Goal: Task Accomplishment & Management: Manage account settings

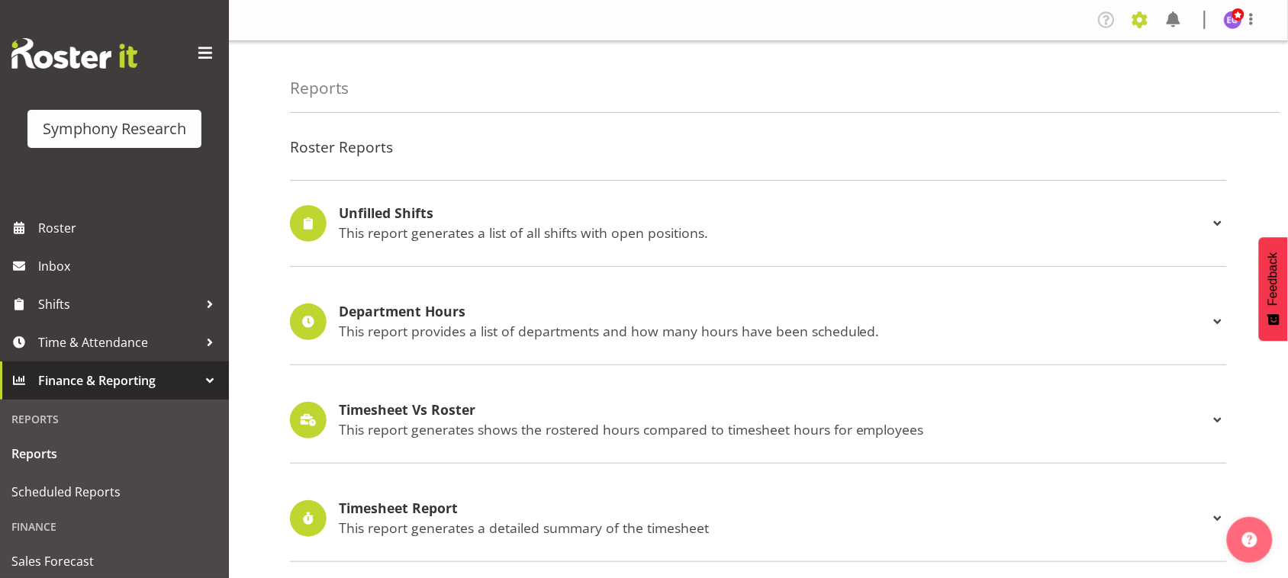
click at [1141, 25] on span at bounding box center [1140, 20] width 24 height 24
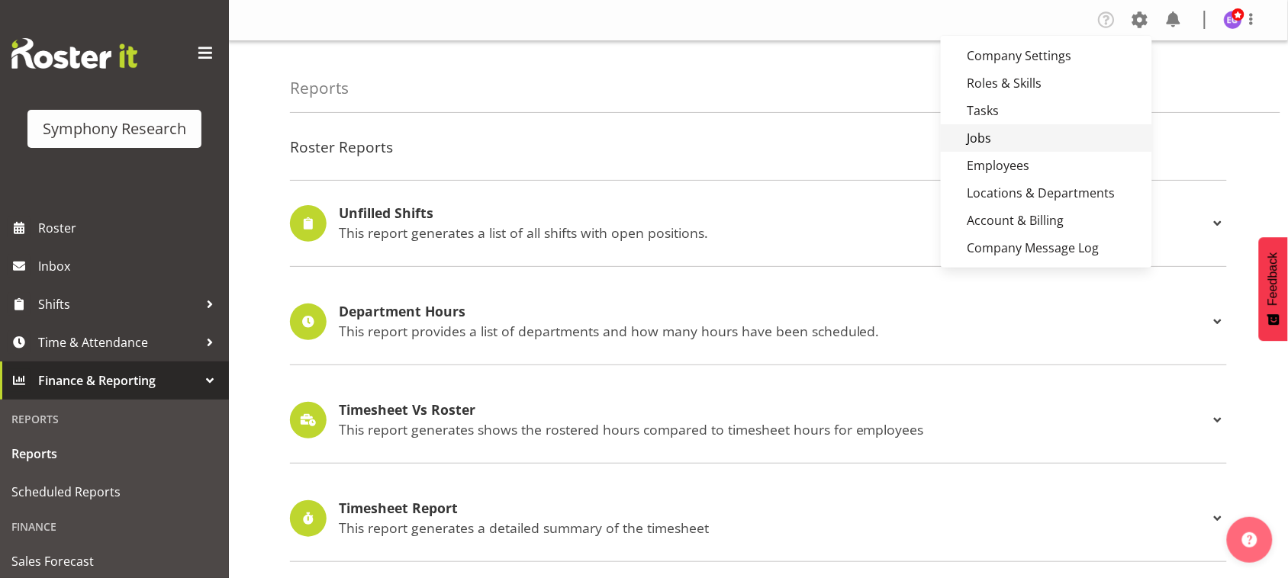
click at [1031, 139] on link "Jobs" at bounding box center [1046, 137] width 211 height 27
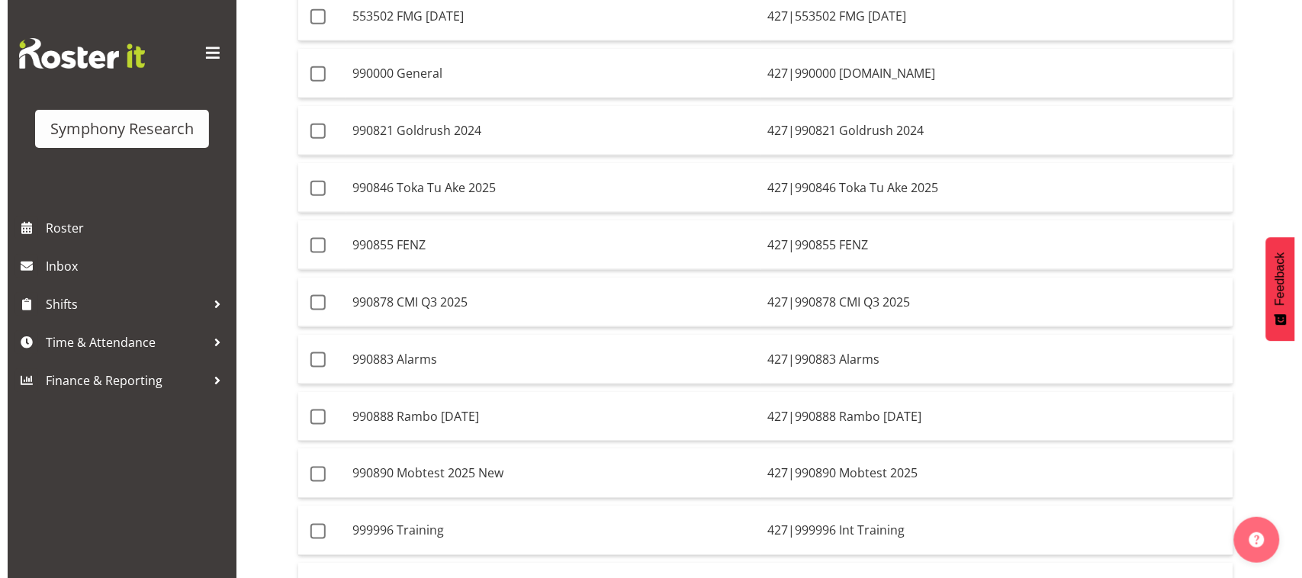
scroll to position [436, 0]
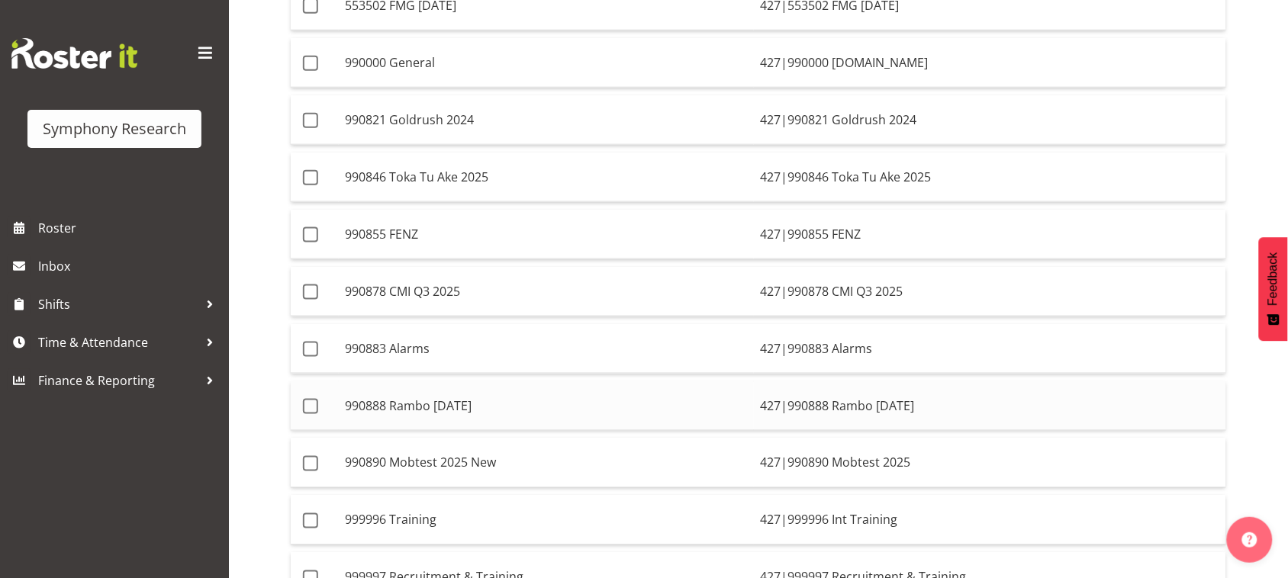
click at [782, 420] on td "427|990888 Rambo Aug 2025" at bounding box center [990, 406] width 472 height 50
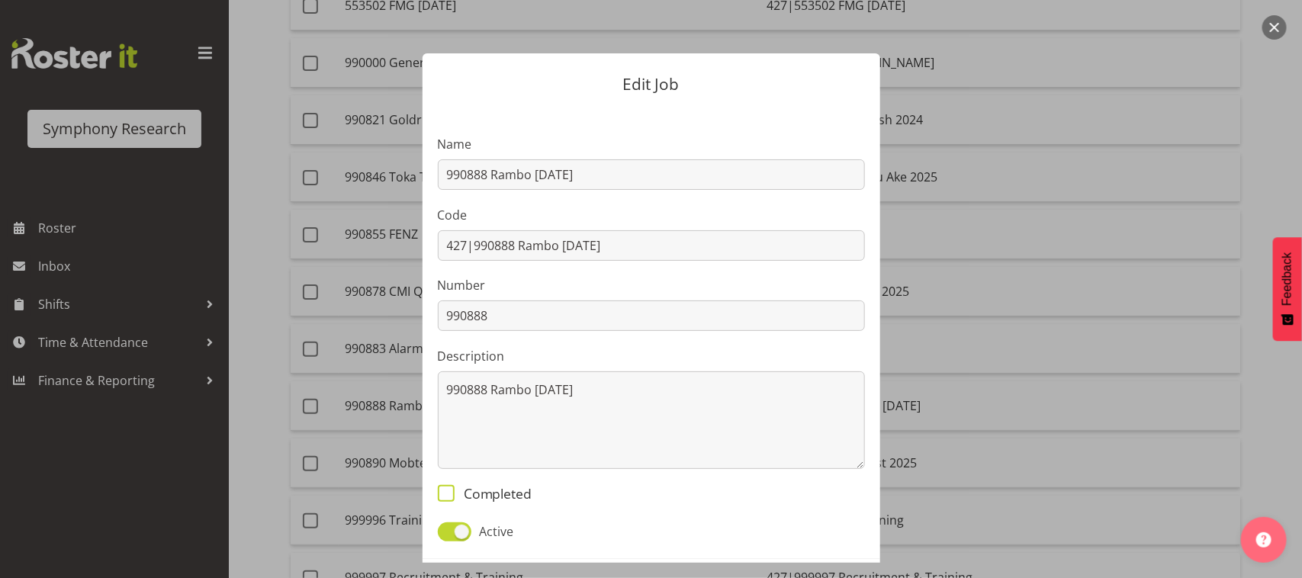
click at [483, 492] on span "Completed" at bounding box center [494, 493] width 78 height 17
click at [448, 492] on input "Completed" at bounding box center [443, 493] width 10 height 10
checkbox input "true"
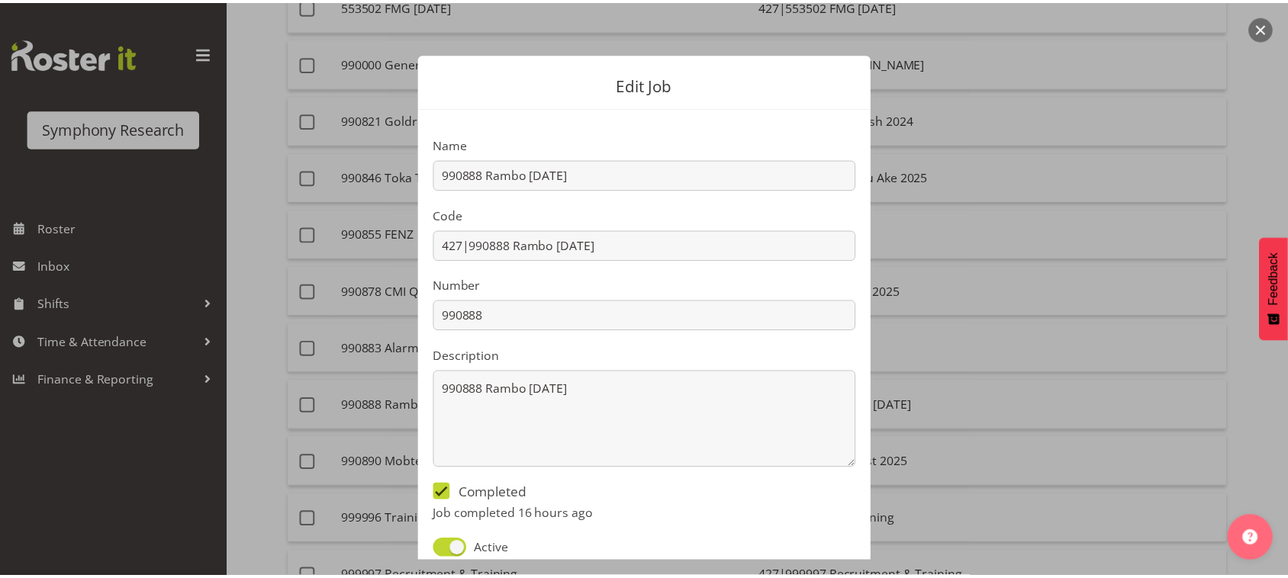
scroll to position [85, 0]
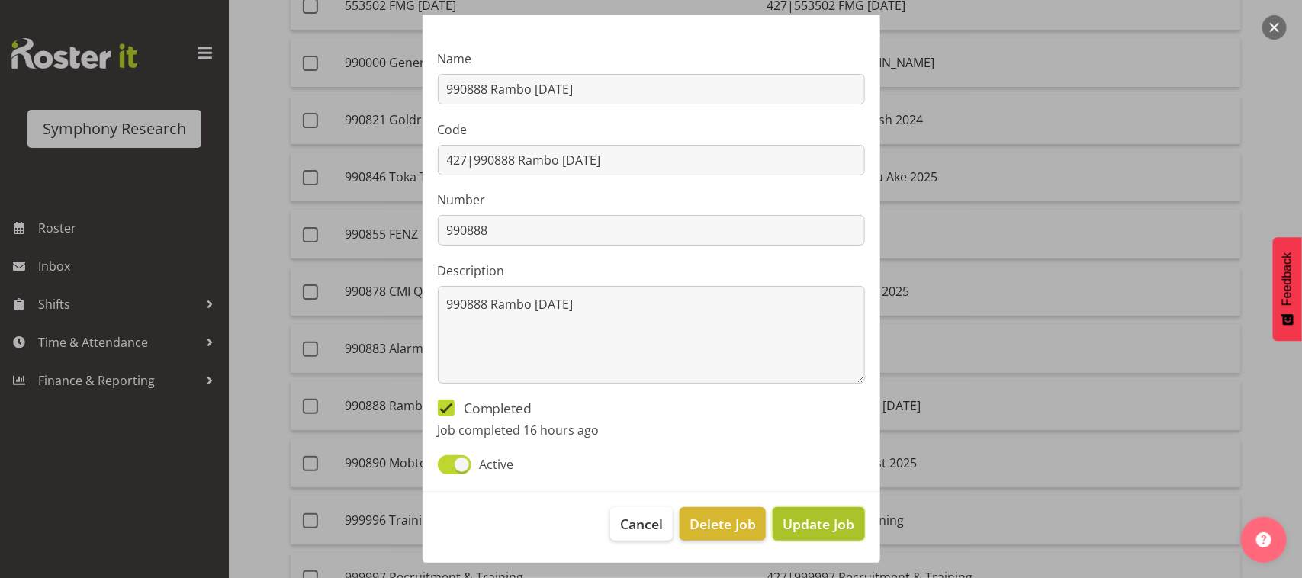
click at [786, 523] on span "Update Job" at bounding box center [819, 524] width 72 height 20
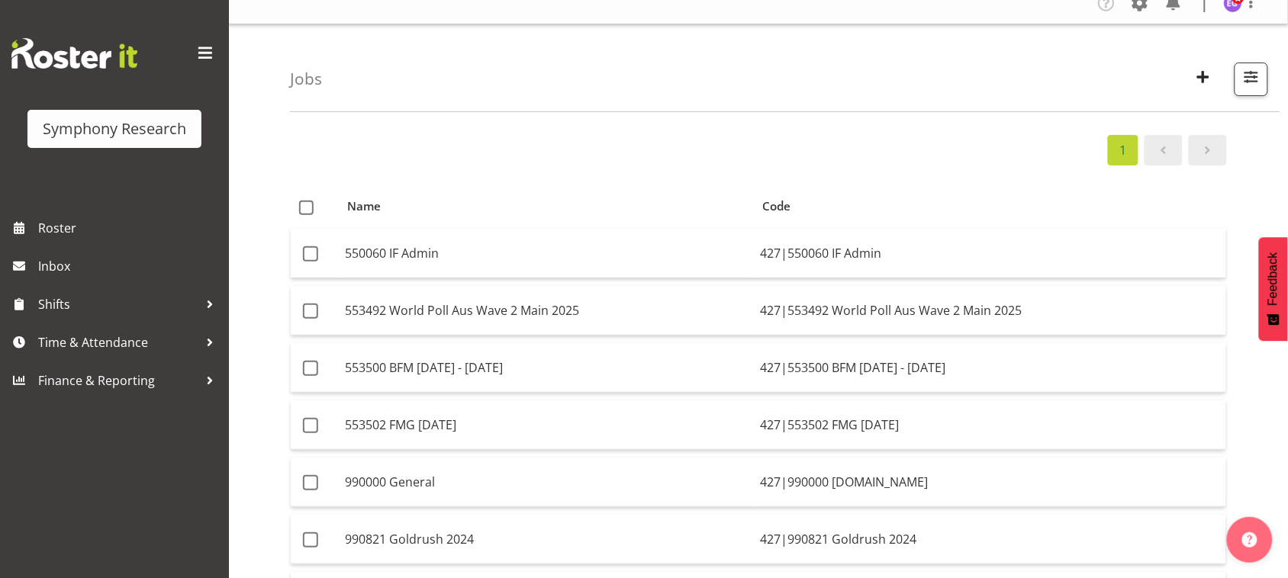
scroll to position [0, 0]
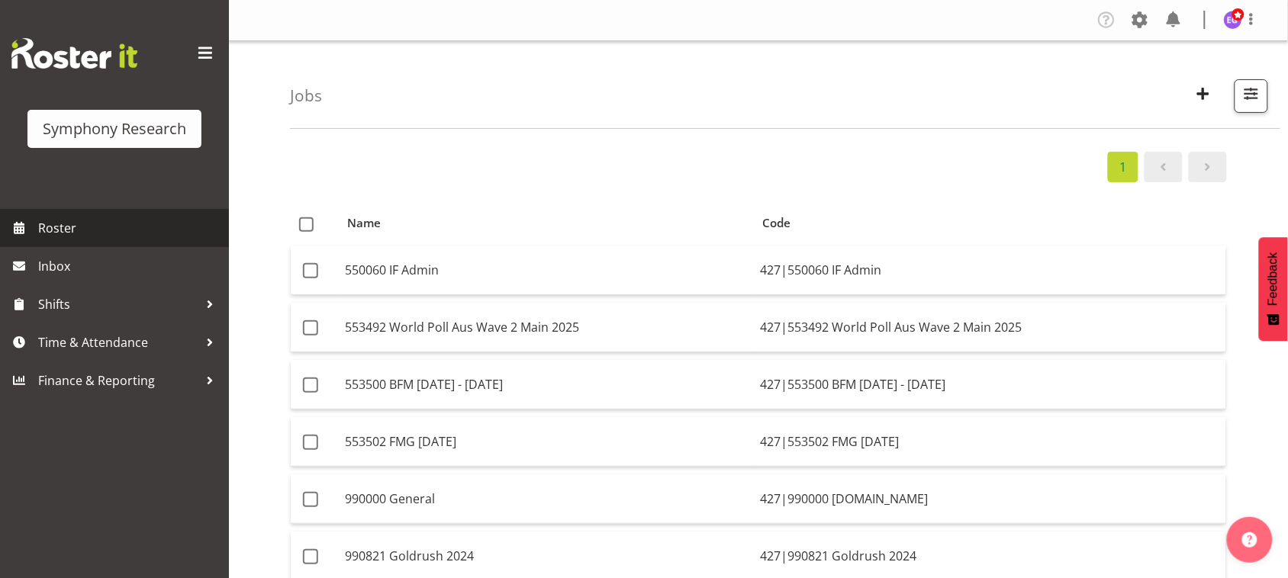
click at [101, 230] on span "Roster" at bounding box center [129, 228] width 183 height 23
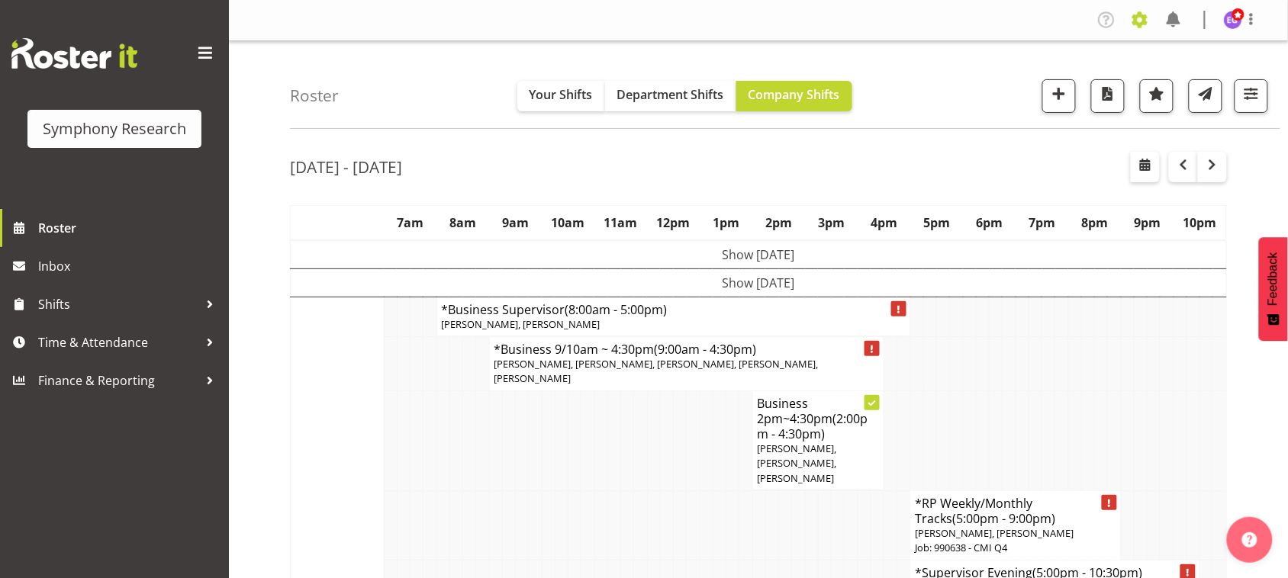
click at [1141, 19] on span at bounding box center [1140, 20] width 24 height 24
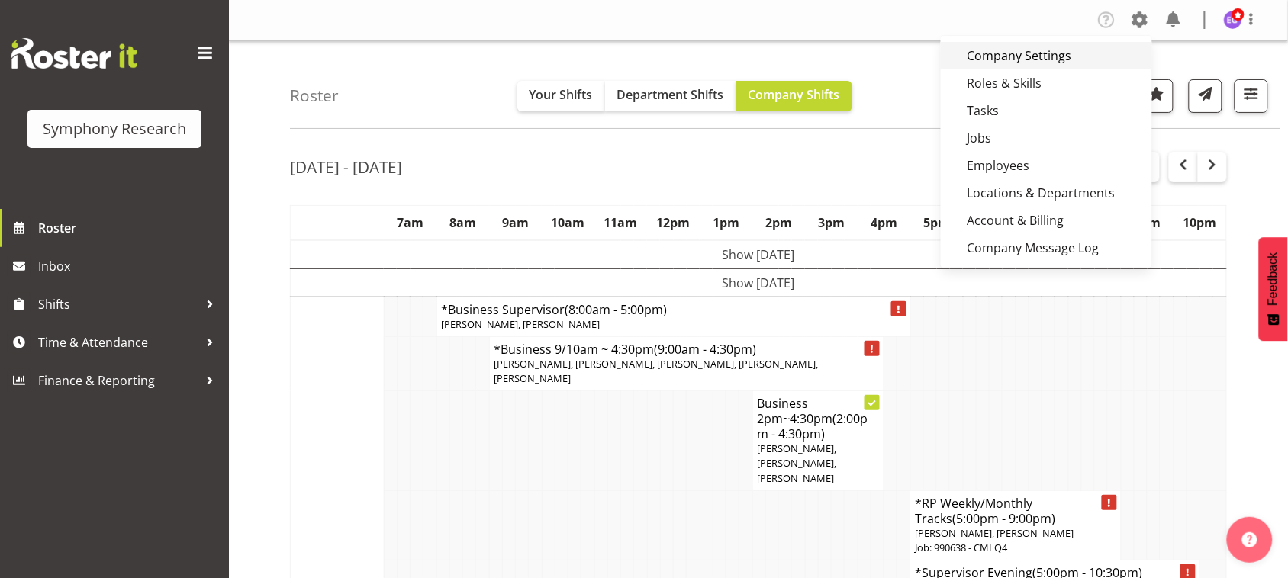
click at [1047, 56] on link "Company Settings" at bounding box center [1046, 55] width 211 height 27
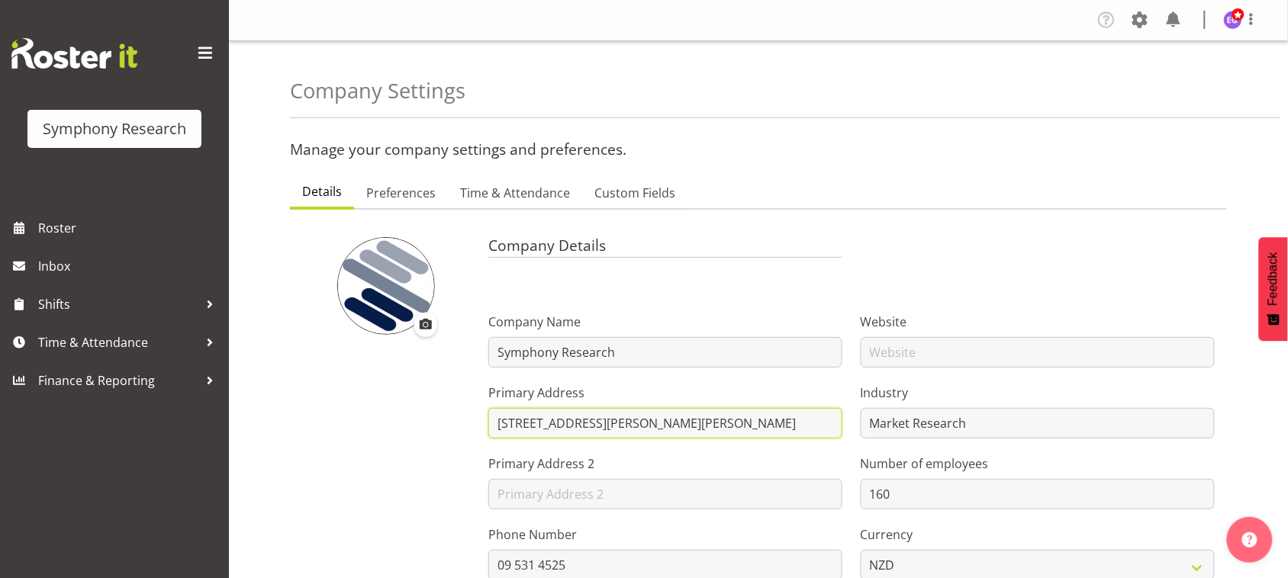
drag, startPoint x: 591, startPoint y: 420, endPoint x: 475, endPoint y: 409, distance: 117.2
click at [475, 409] on div "Company Details Company Name Symphony Research Primary Address 128 Parnell Road…" at bounding box center [758, 418] width 931 height 380
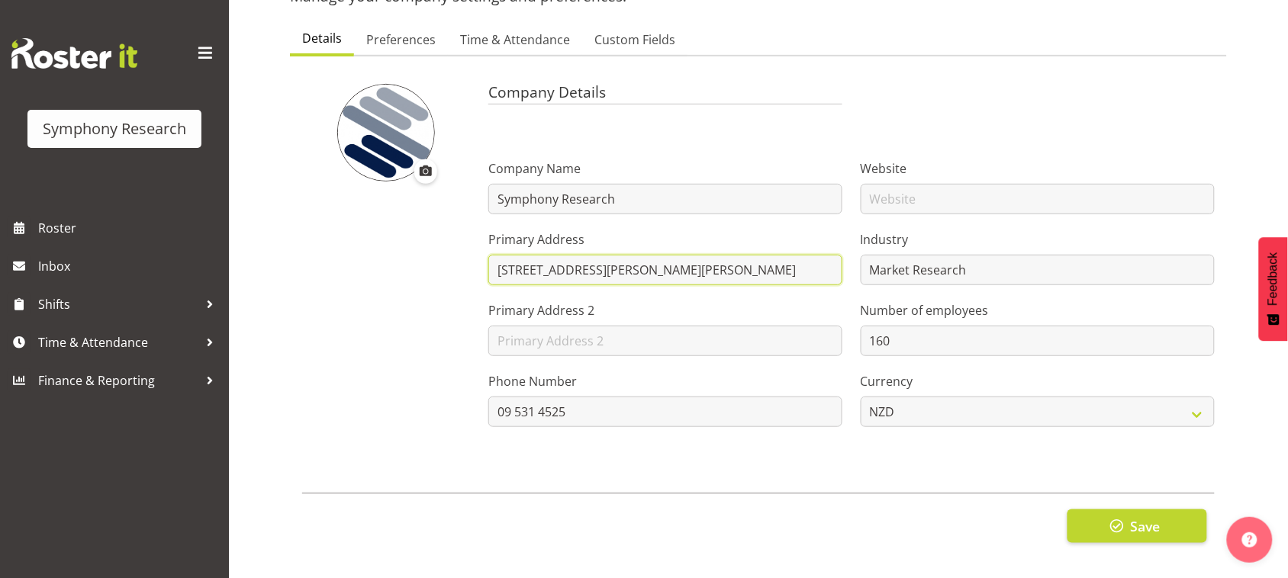
scroll to position [176, 0]
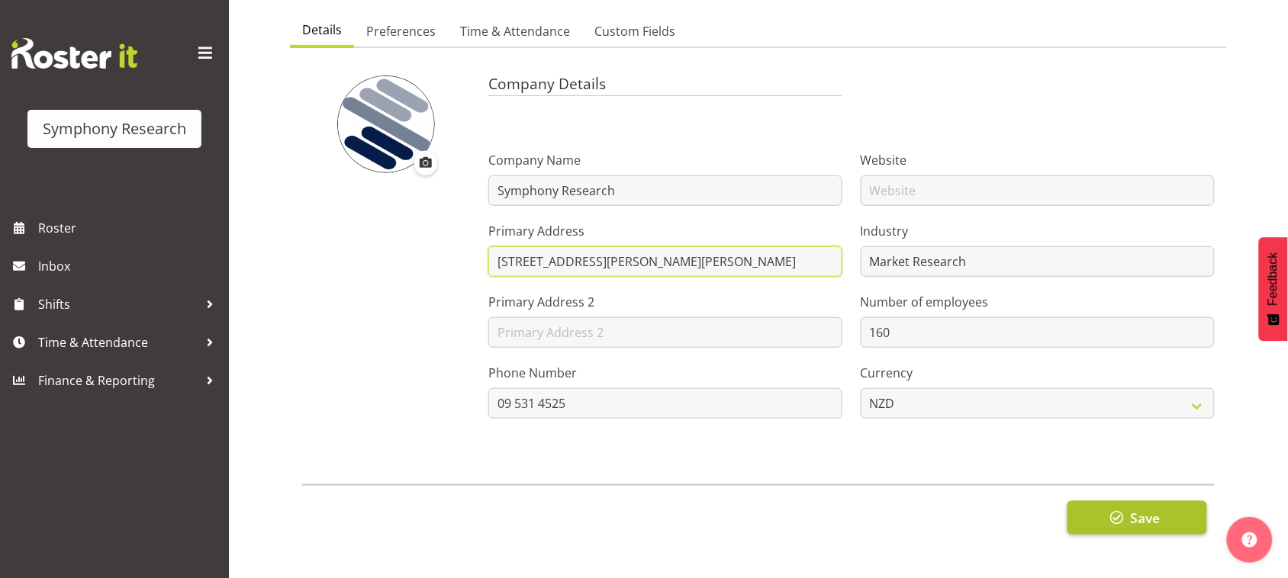
type input "2A Augustus Terrace, Parnell, Auckland"
click at [1157, 517] on button "Save" at bounding box center [1137, 518] width 140 height 34
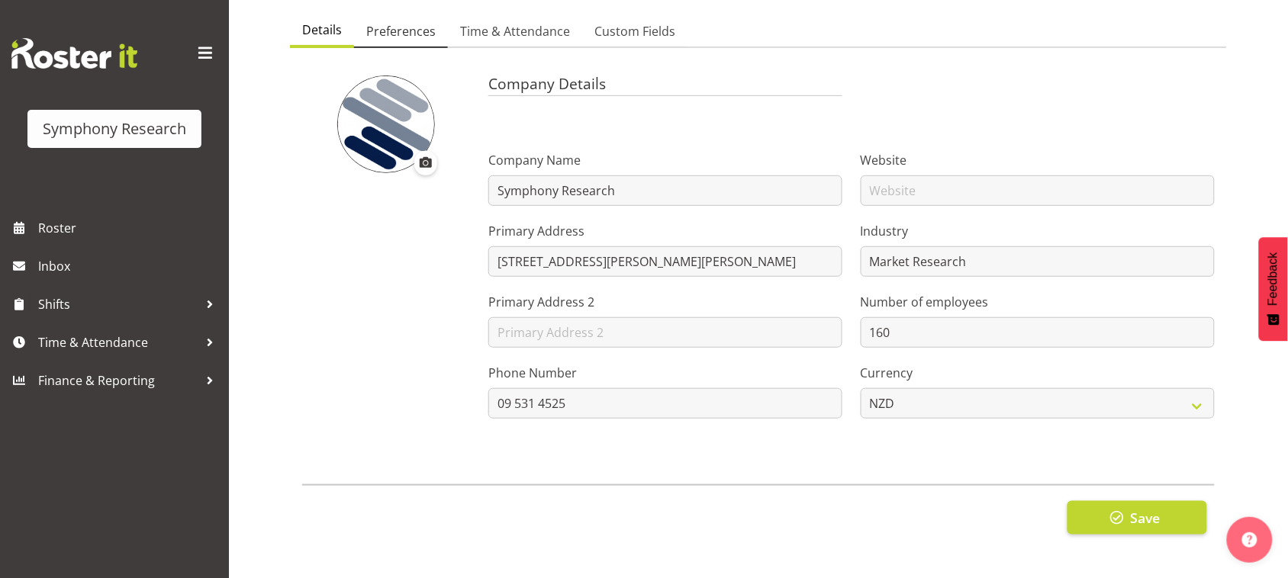
click at [399, 22] on span "Preferences" at bounding box center [400, 31] width 69 height 18
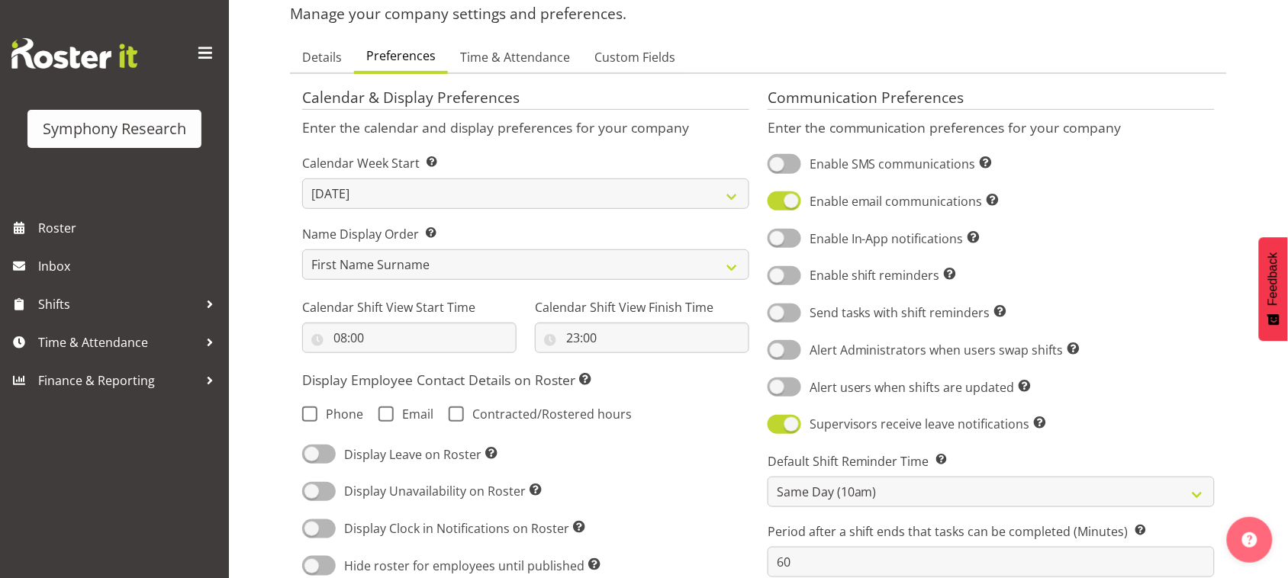
scroll to position [0, 0]
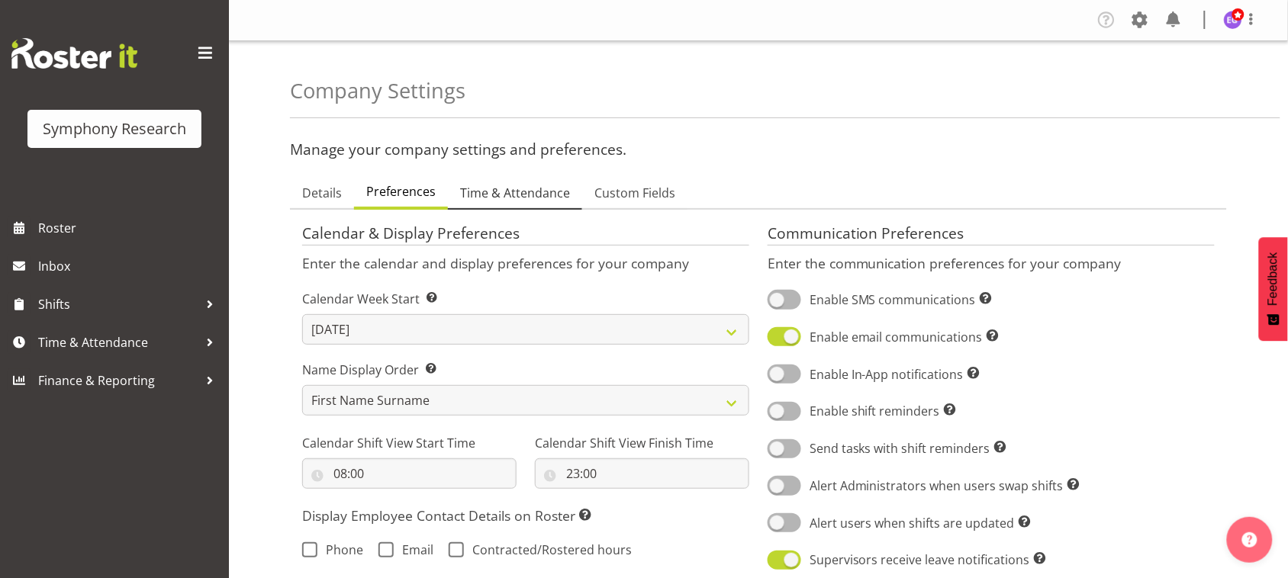
click at [544, 193] on span "Time & Attendance" at bounding box center [515, 193] width 110 height 18
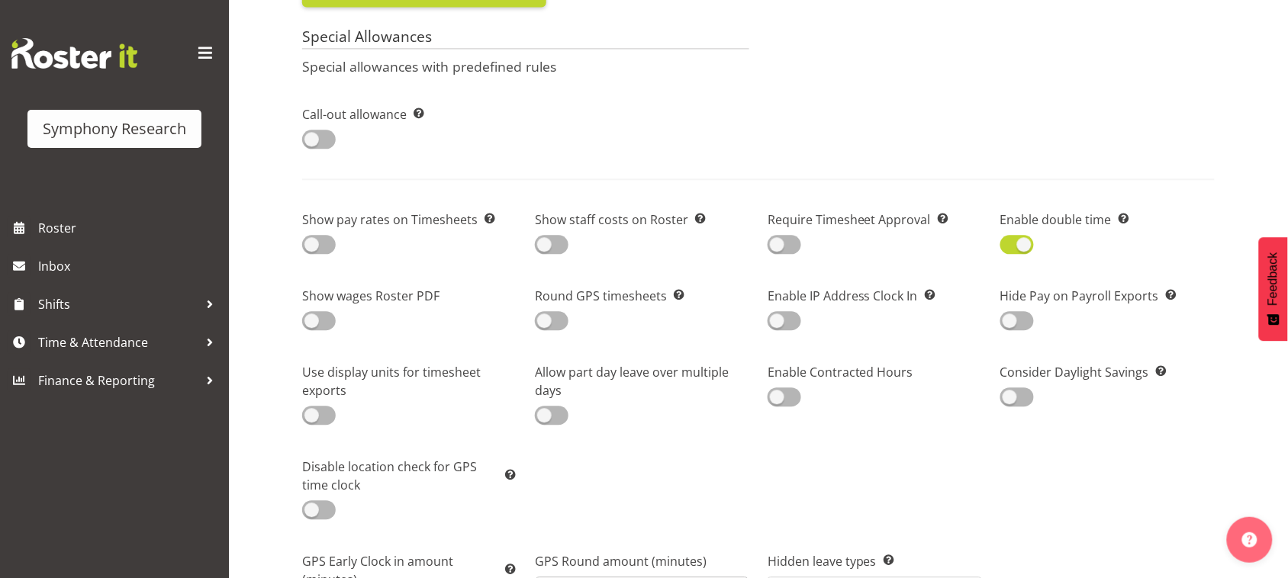
scroll to position [985, 0]
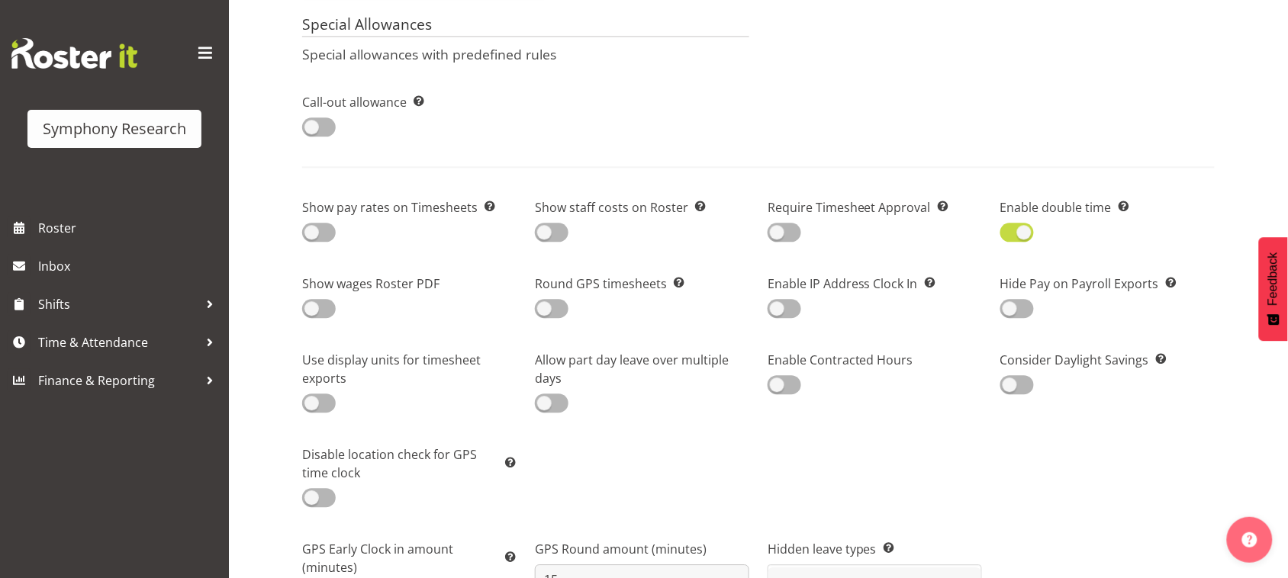
click at [1016, 223] on span at bounding box center [1017, 232] width 34 height 19
click at [1010, 227] on input "checkbox" at bounding box center [1005, 232] width 10 height 10
checkbox input "false"
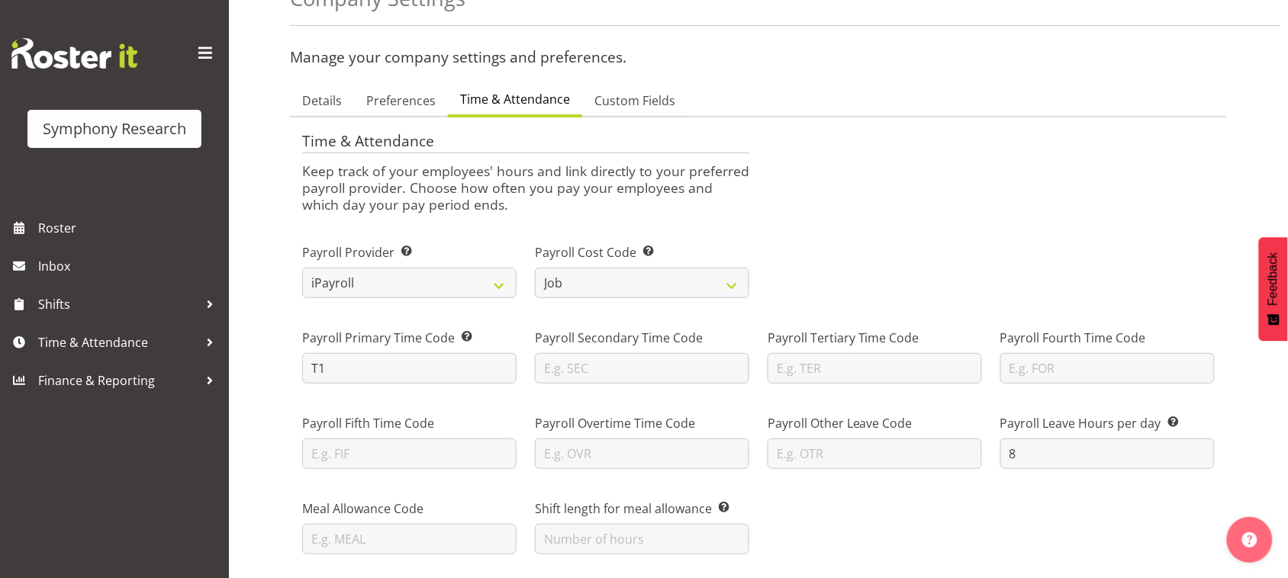
scroll to position [0, 0]
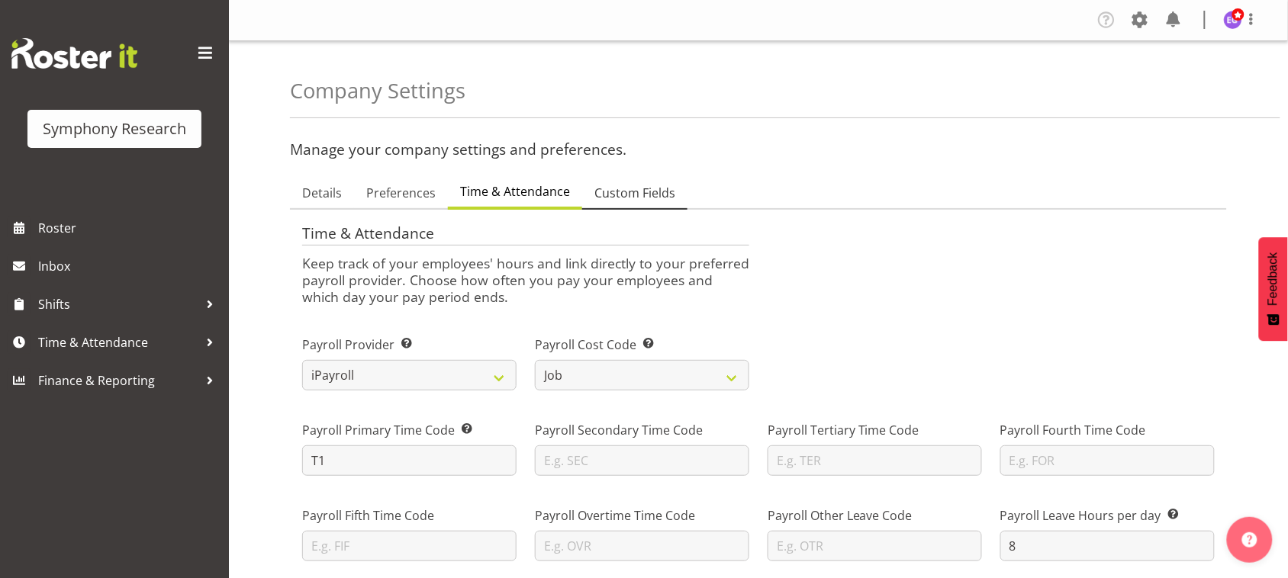
click at [620, 191] on span "Custom Fields" at bounding box center [634, 193] width 81 height 18
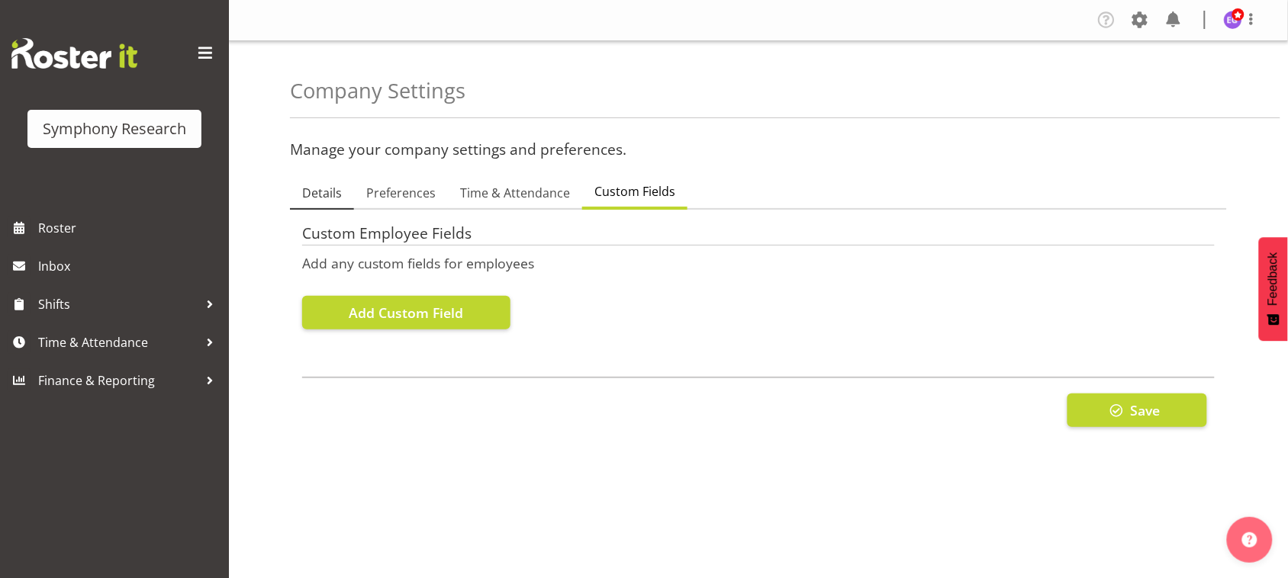
click at [327, 201] on span "Details" at bounding box center [322, 193] width 40 height 18
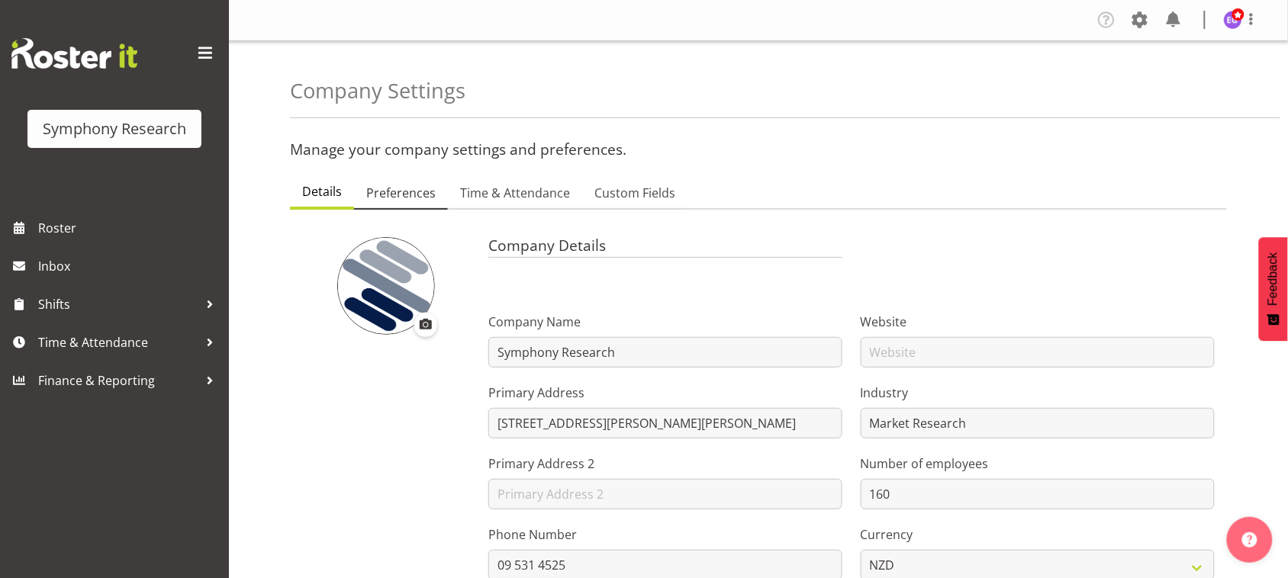
click at [384, 202] on span "Preferences" at bounding box center [400, 193] width 69 height 18
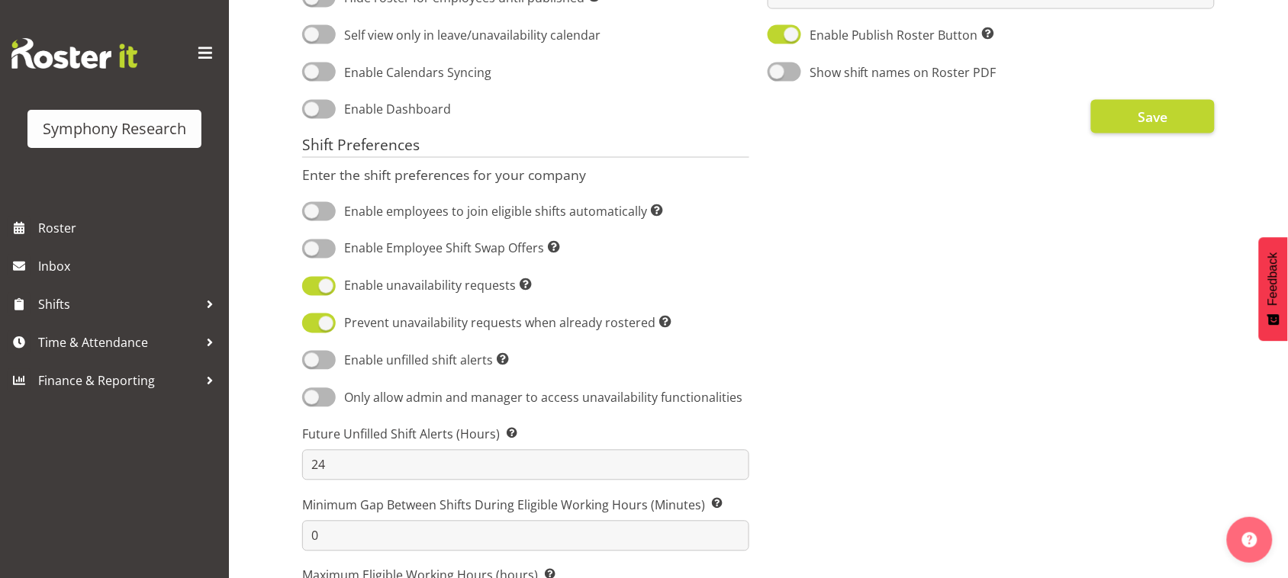
scroll to position [745, 0]
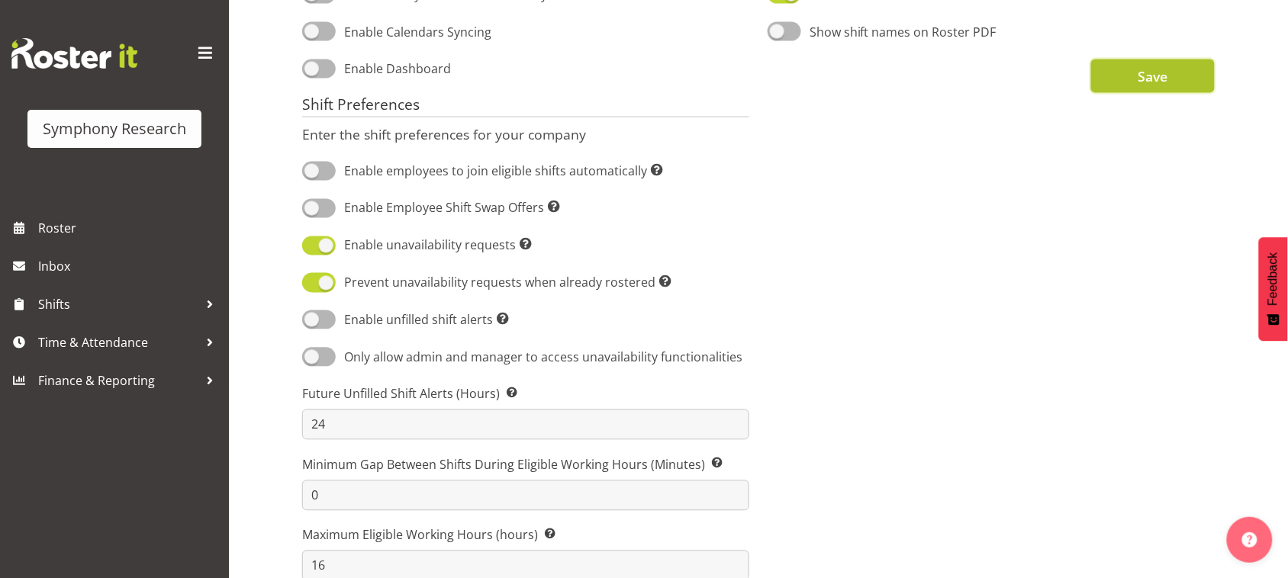
click at [1171, 63] on button "Save" at bounding box center [1153, 77] width 124 height 34
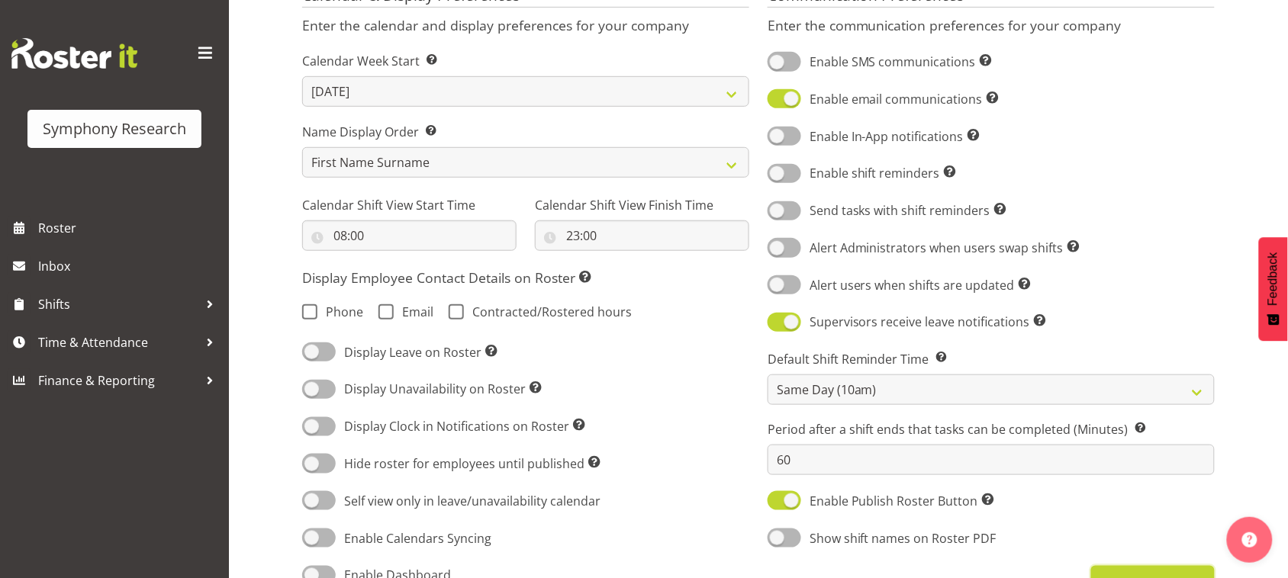
scroll to position [0, 0]
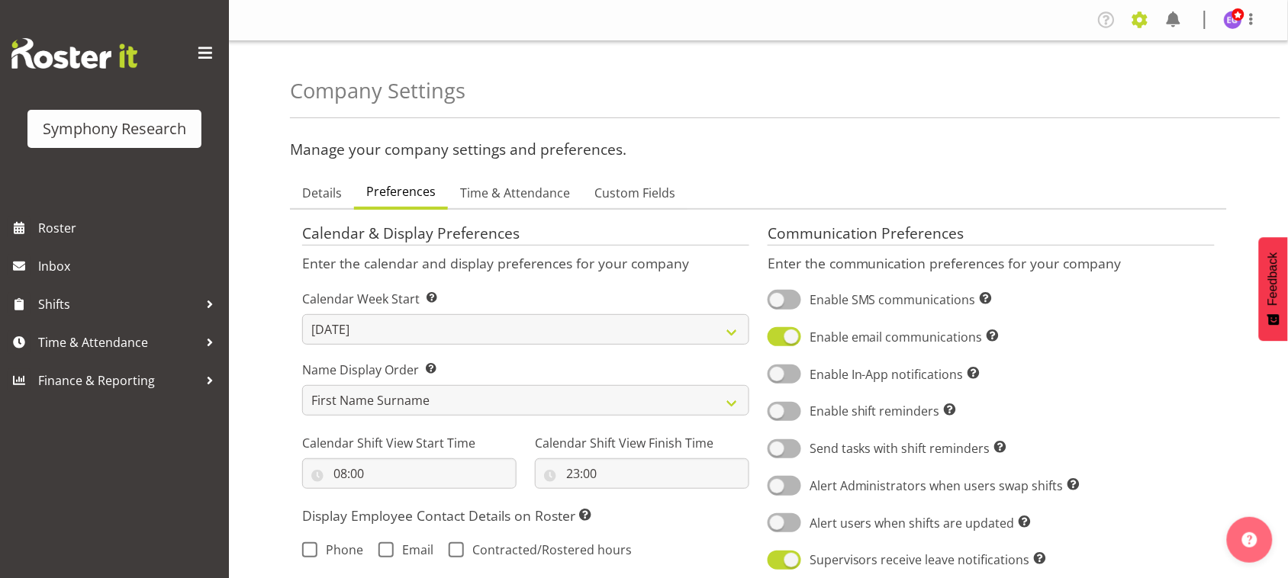
click at [1137, 17] on span at bounding box center [1140, 20] width 24 height 24
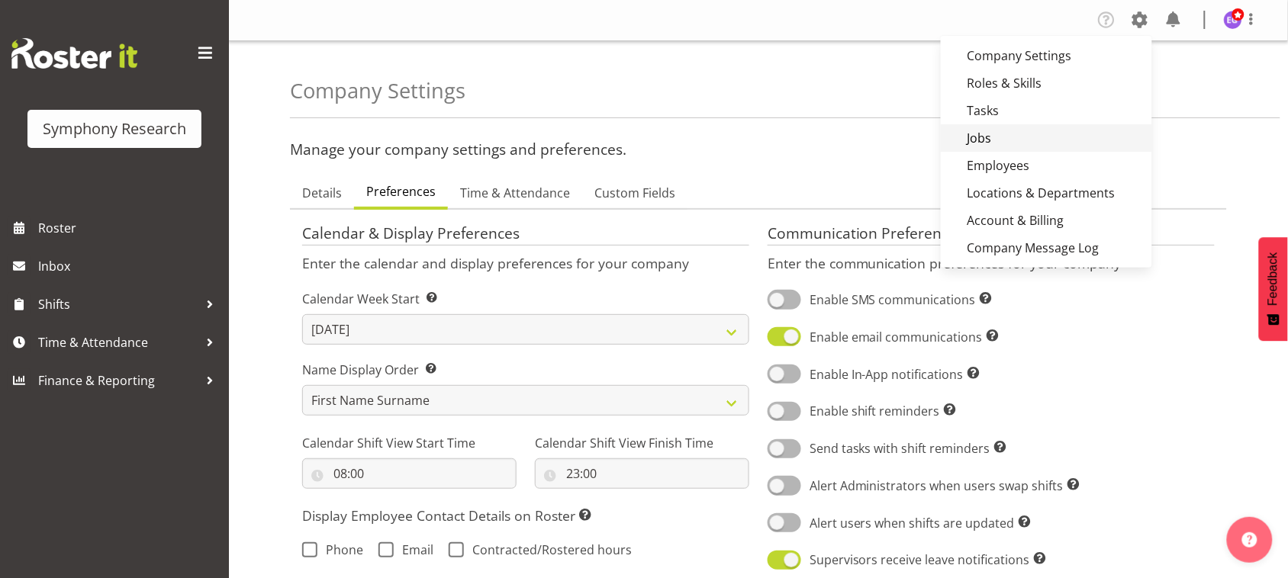
click at [1005, 135] on link "Jobs" at bounding box center [1046, 137] width 211 height 27
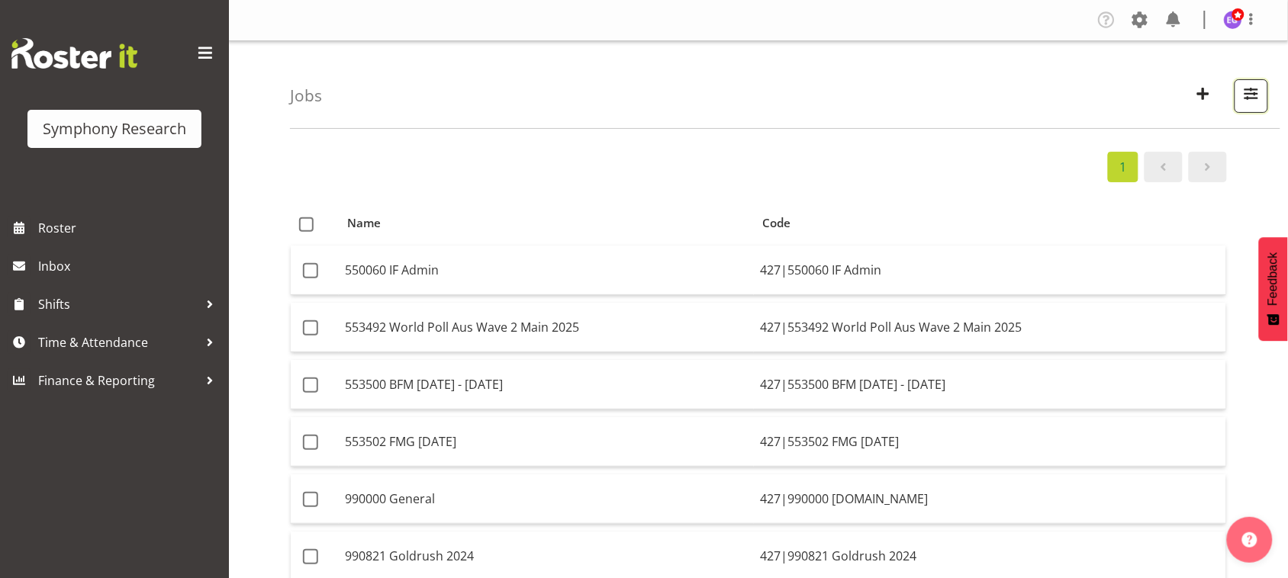
click at [1244, 96] on span "button" at bounding box center [1251, 94] width 20 height 20
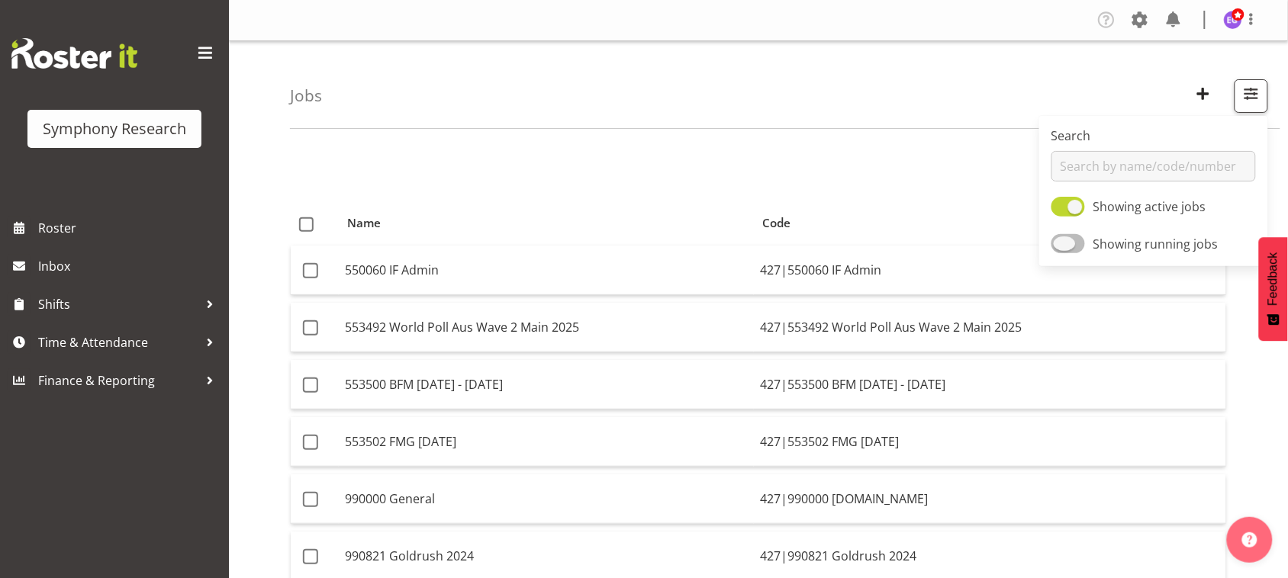
click at [1126, 249] on span "Showing running jobs" at bounding box center [1155, 244] width 125 height 17
click at [1061, 249] on input "Showing running jobs" at bounding box center [1056, 244] width 10 height 10
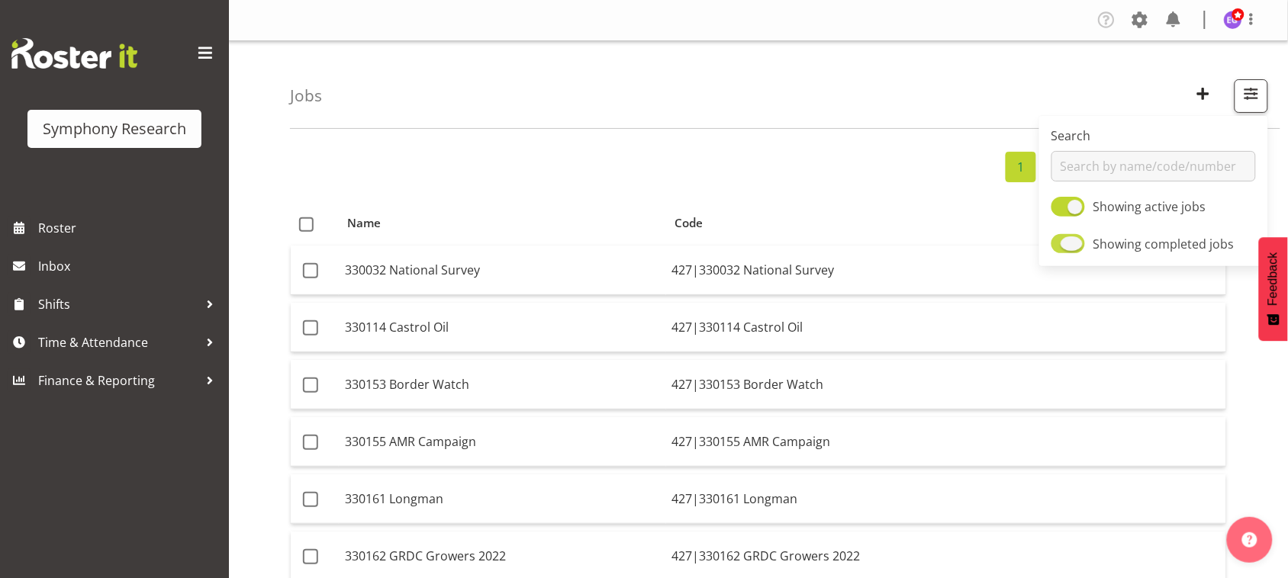
click at [1126, 249] on span "Showing completed jobs" at bounding box center [1163, 244] width 141 height 17
click at [1061, 249] on input "Showing completed jobs" at bounding box center [1056, 244] width 10 height 10
checkbox input "false"
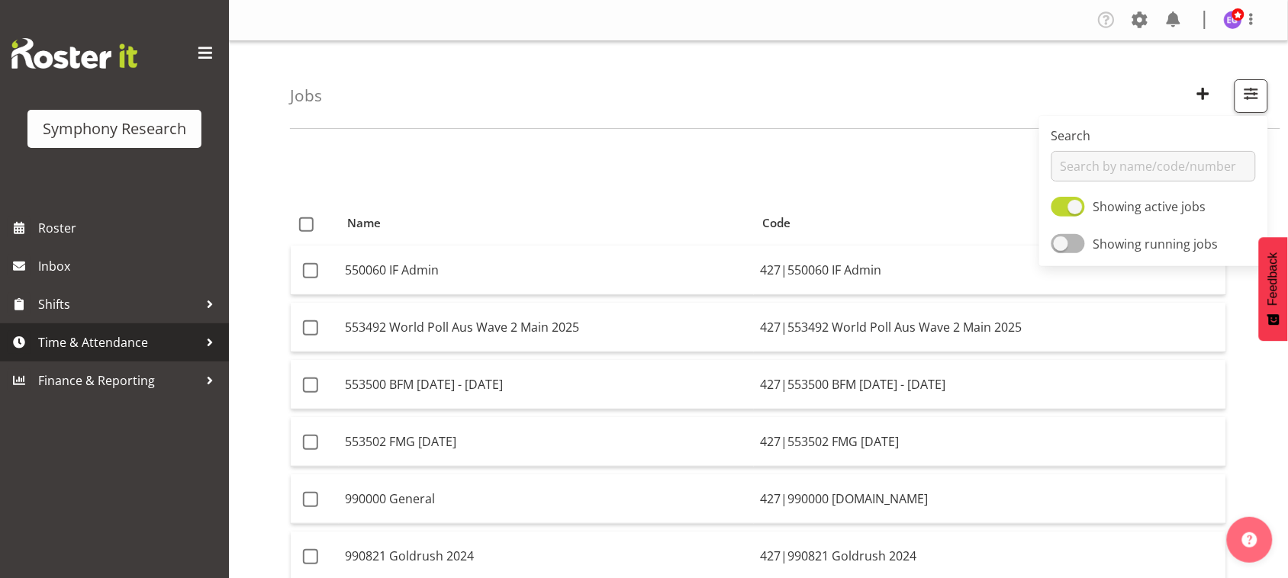
click at [107, 344] on span "Time & Attendance" at bounding box center [118, 342] width 160 height 23
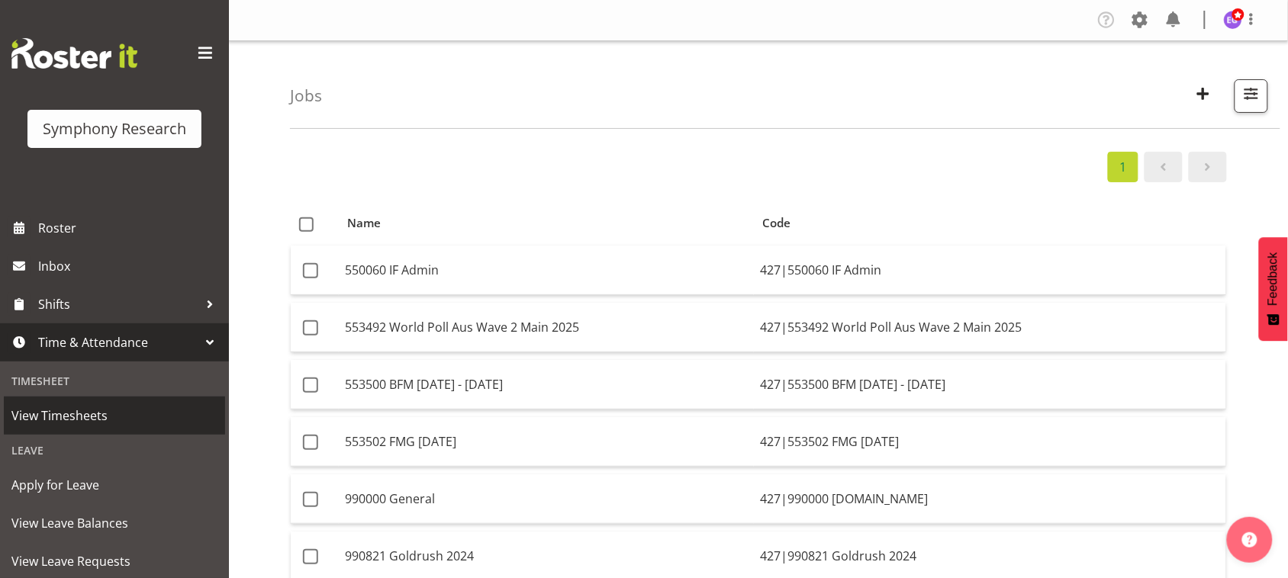
click at [88, 423] on span "View Timesheets" at bounding box center [114, 415] width 206 height 23
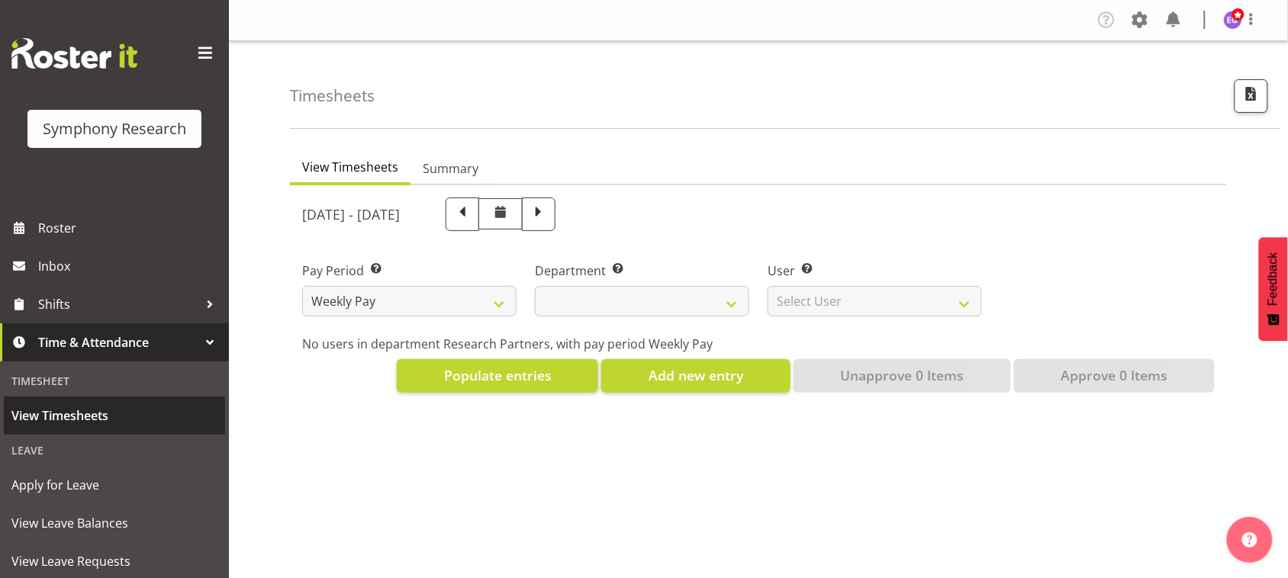
select select
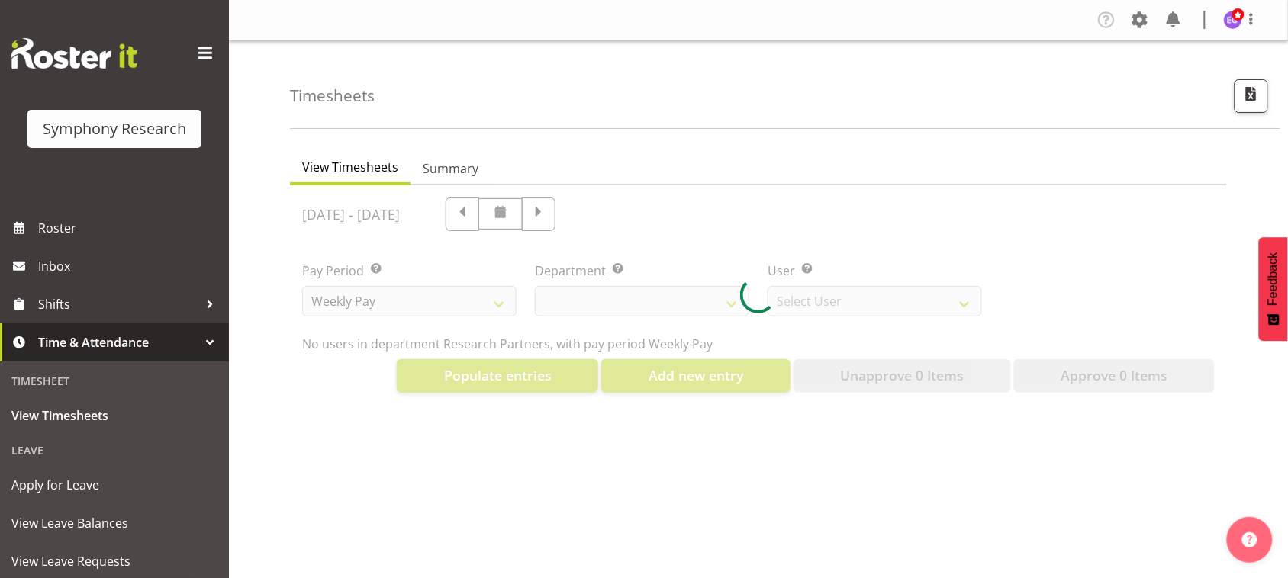
select select "10174"
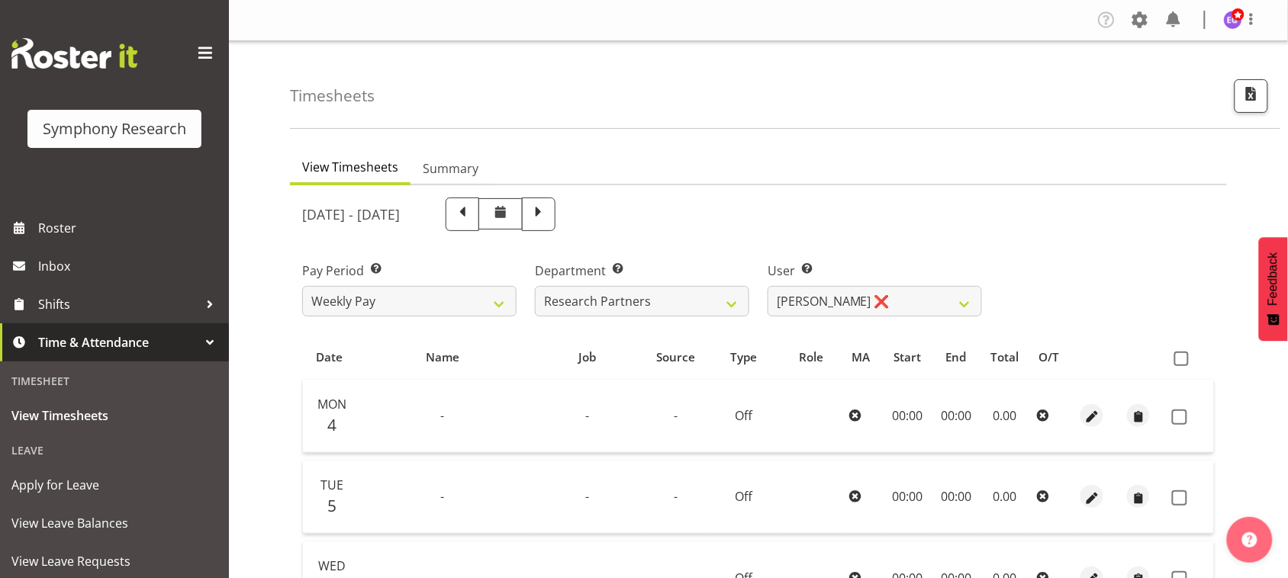
click at [549, 214] on span at bounding box center [539, 213] width 20 height 20
select select
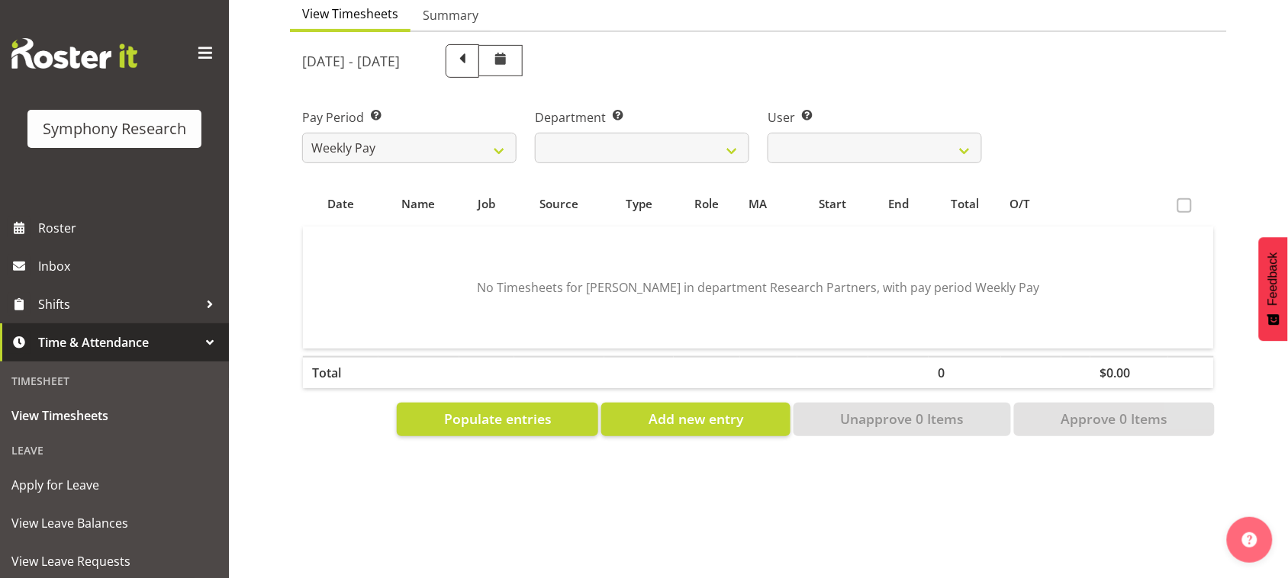
scroll to position [160, 0]
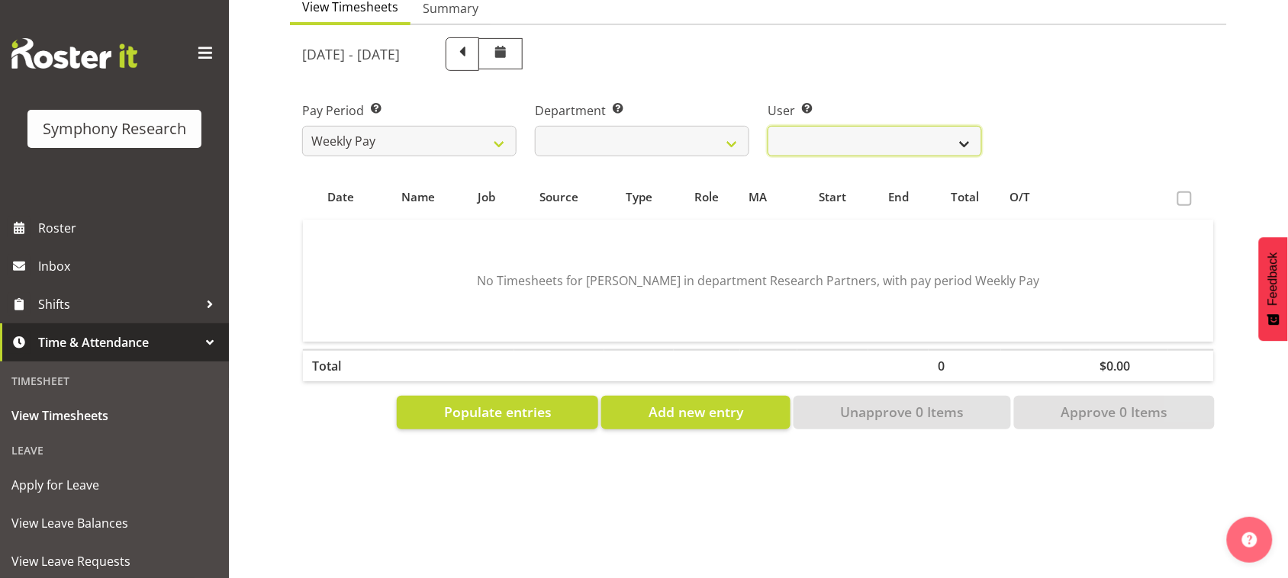
click at [845, 142] on select "Abbey Craib ❌ Aditi Jaiswal ❌ Afizah Khan ❌ Aggie Salamone ❌ Akalita Vi ❌ Alan …" at bounding box center [874, 141] width 214 height 31
select select "1844"
click at [767, 126] on select "Abbey Craib ❌ Aditi Jaiswal ❌ Afizah Khan ❌ Aggie Salamone ❌ Akalita Vi ❌ Alan …" at bounding box center [874, 141] width 214 height 31
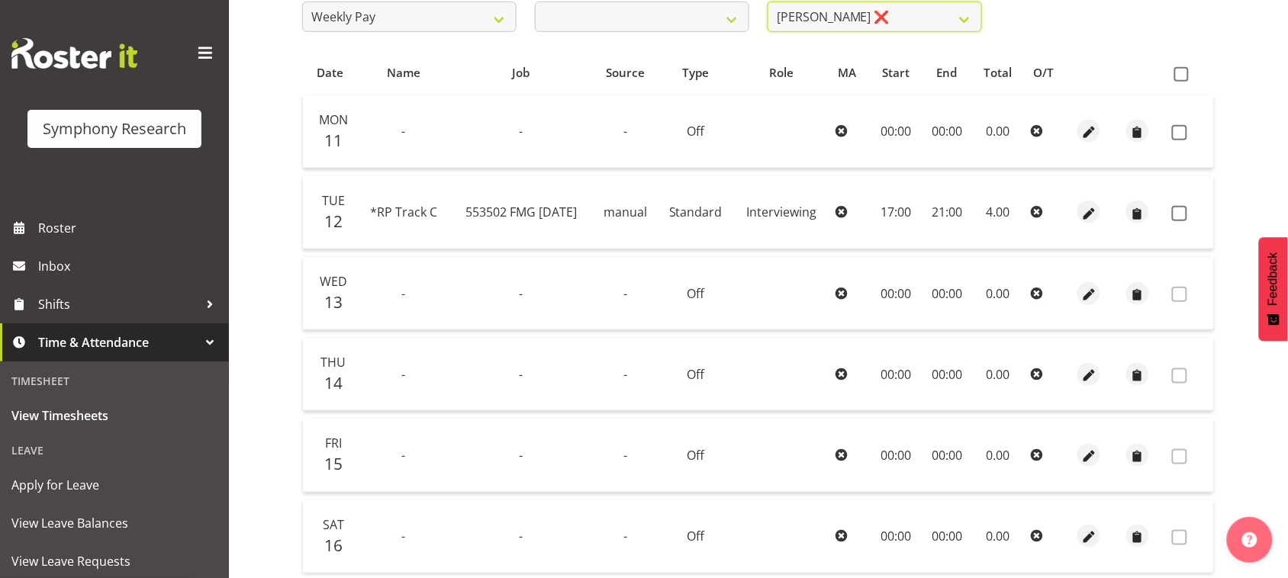
scroll to position [292, 0]
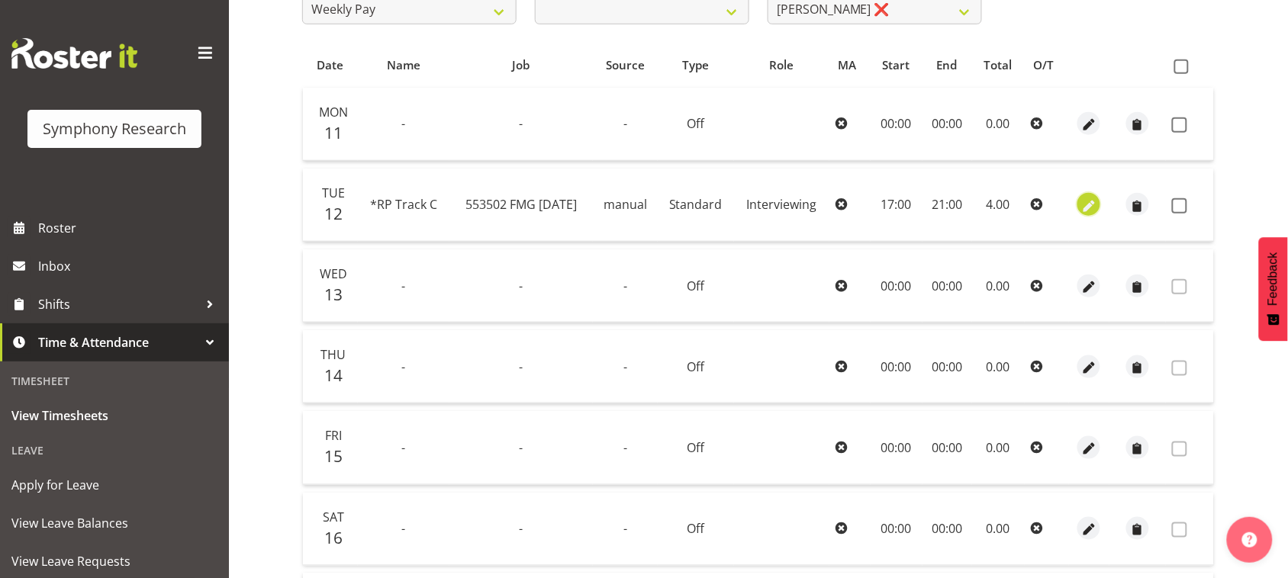
click at [1091, 204] on span "button" at bounding box center [1089, 207] width 18 height 18
select select "47"
select select "Standard"
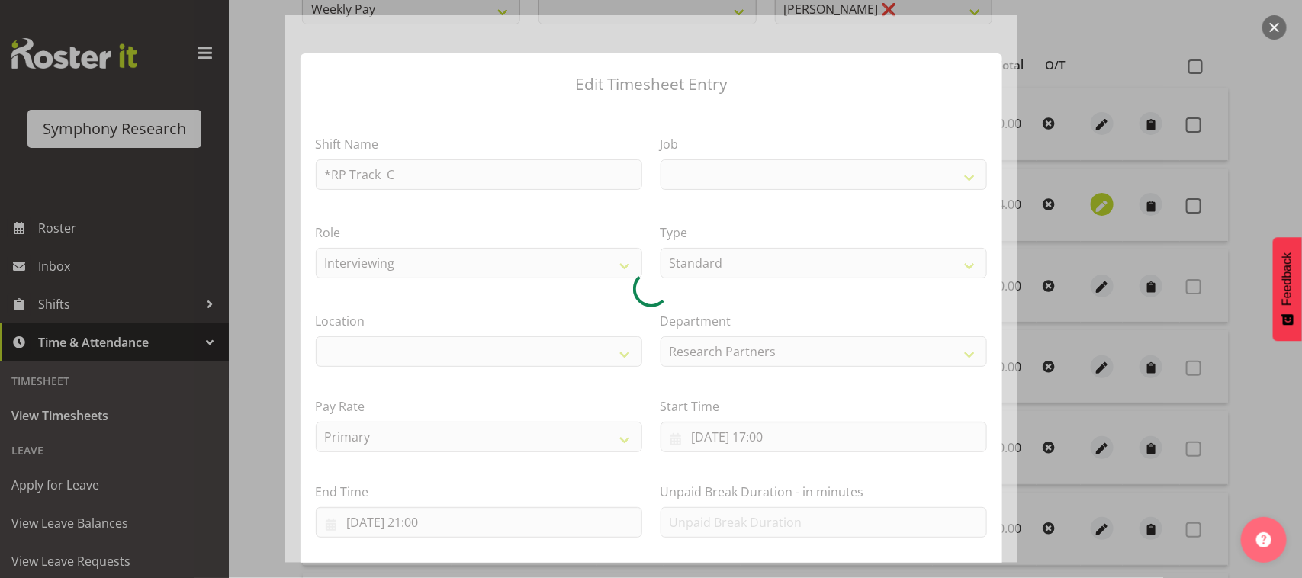
select select
select select "10458"
select select "39"
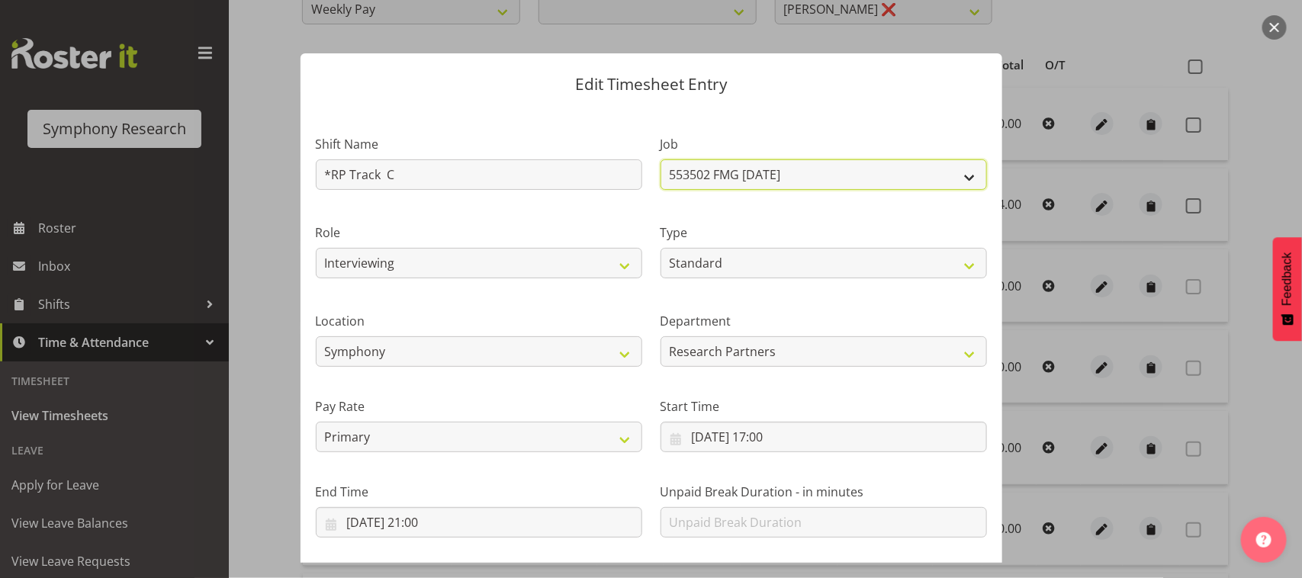
click at [952, 173] on select "550060 IF Admin 553492 World Poll Aus Wave 2 Main 2025 553500 BFM Jul - Sep 202…" at bounding box center [824, 174] width 327 height 31
click at [1276, 25] on button "button" at bounding box center [1275, 27] width 24 height 24
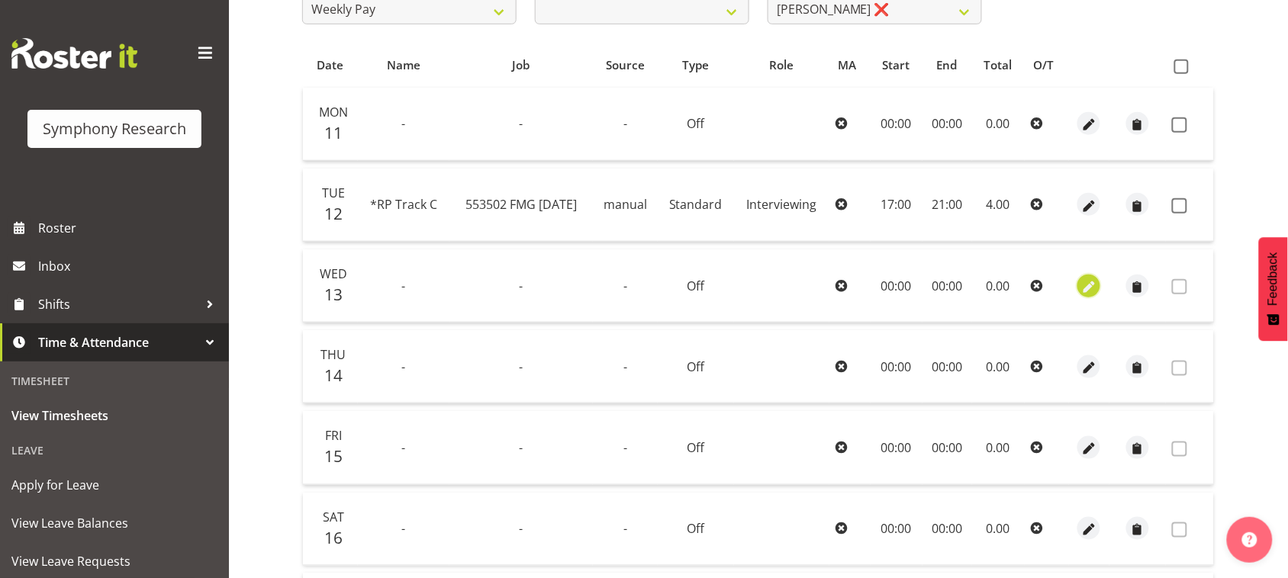
click at [1089, 288] on span "button" at bounding box center [1089, 287] width 18 height 18
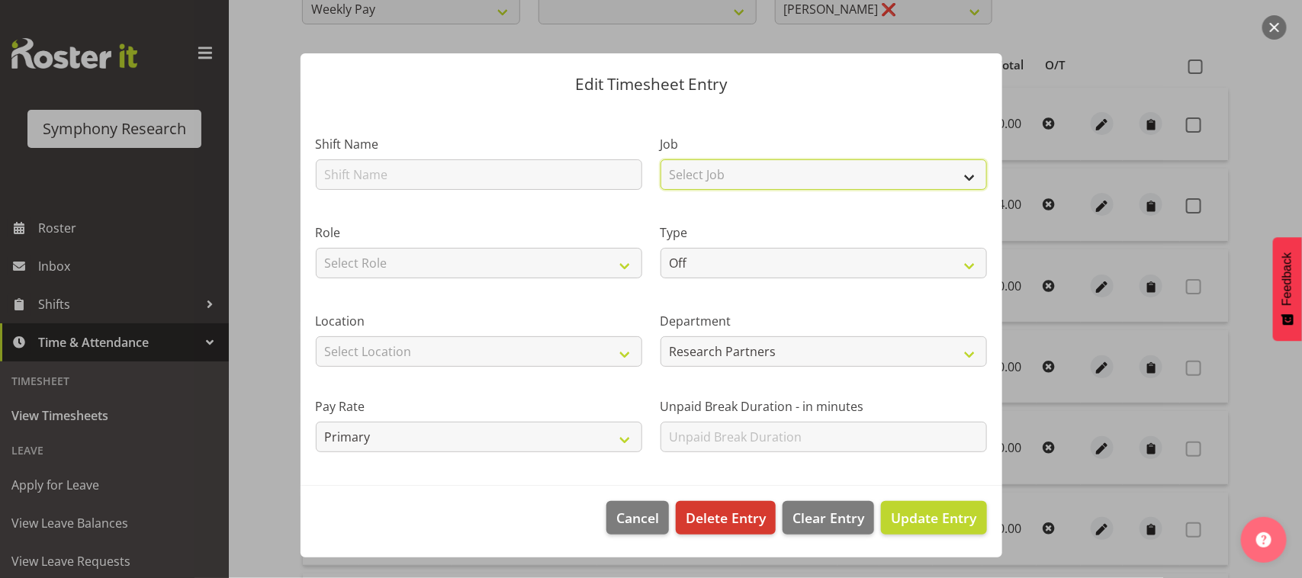
click at [959, 177] on select "Select Job 550060 IF Admin 553492 World Poll Aus Wave 2 Main 2025 553500 BFM Ju…" at bounding box center [824, 174] width 327 height 31
click at [1266, 31] on button "button" at bounding box center [1275, 27] width 24 height 24
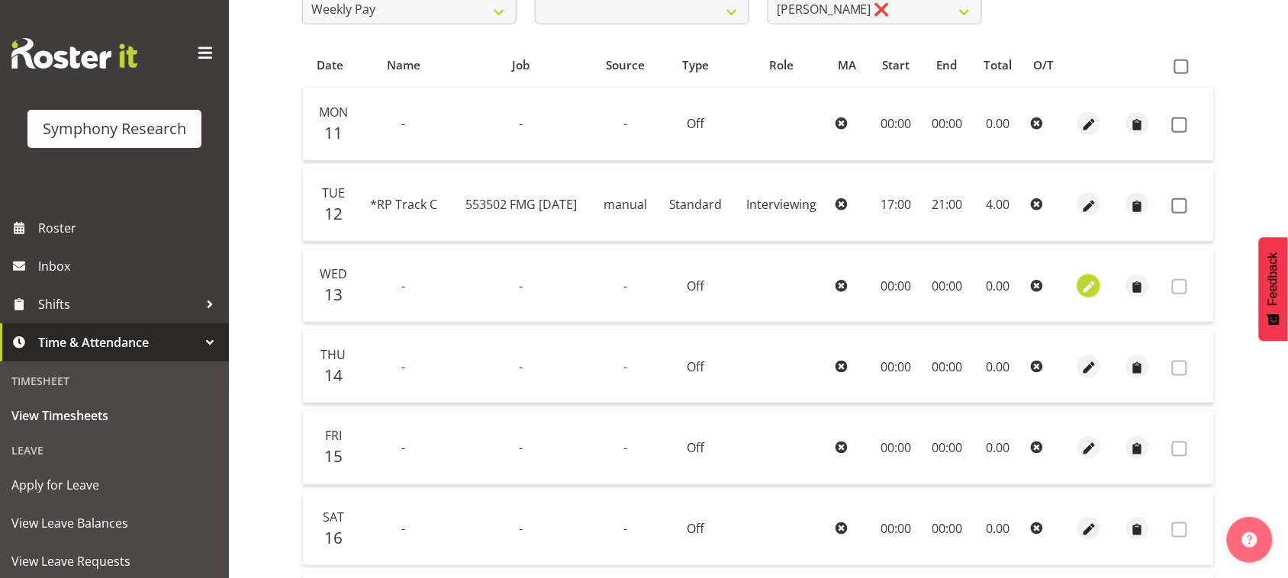
click at [1092, 283] on span "button" at bounding box center [1089, 287] width 18 height 18
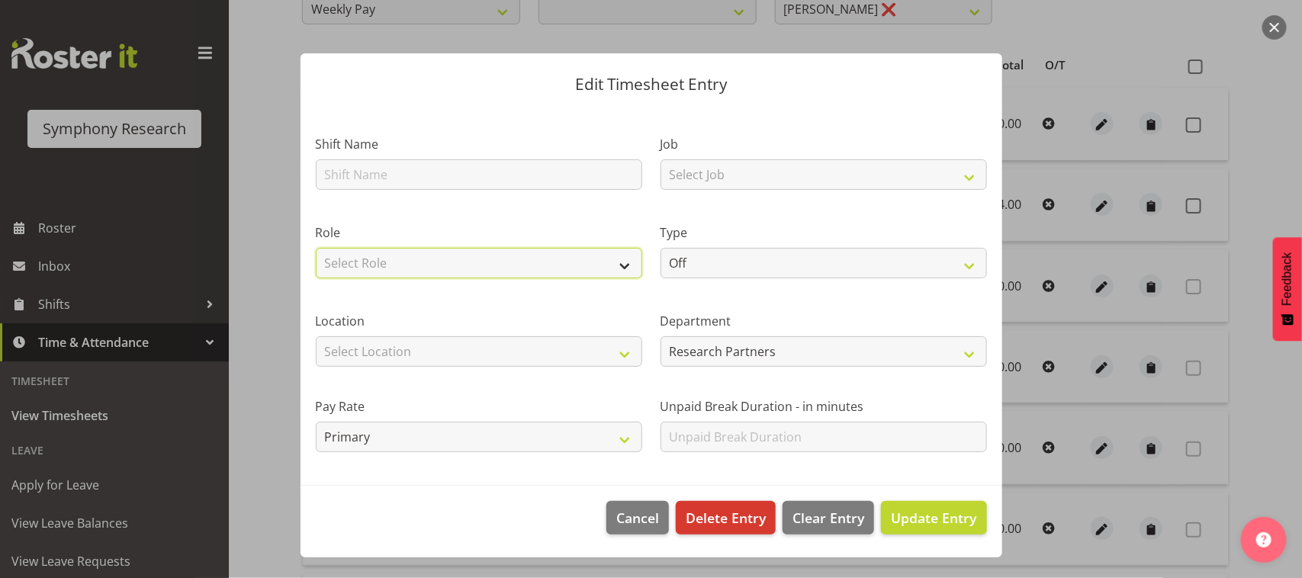
click at [619, 256] on select "Select Role Briefing Interviewing" at bounding box center [479, 263] width 327 height 31
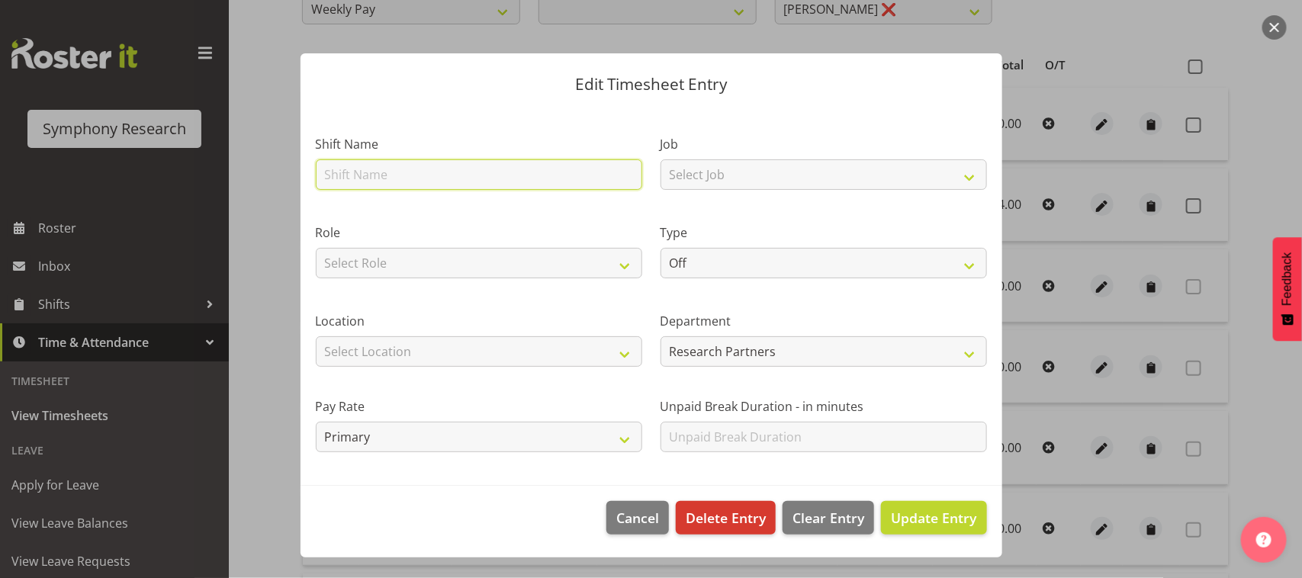
click at [623, 180] on input "text" at bounding box center [479, 174] width 327 height 31
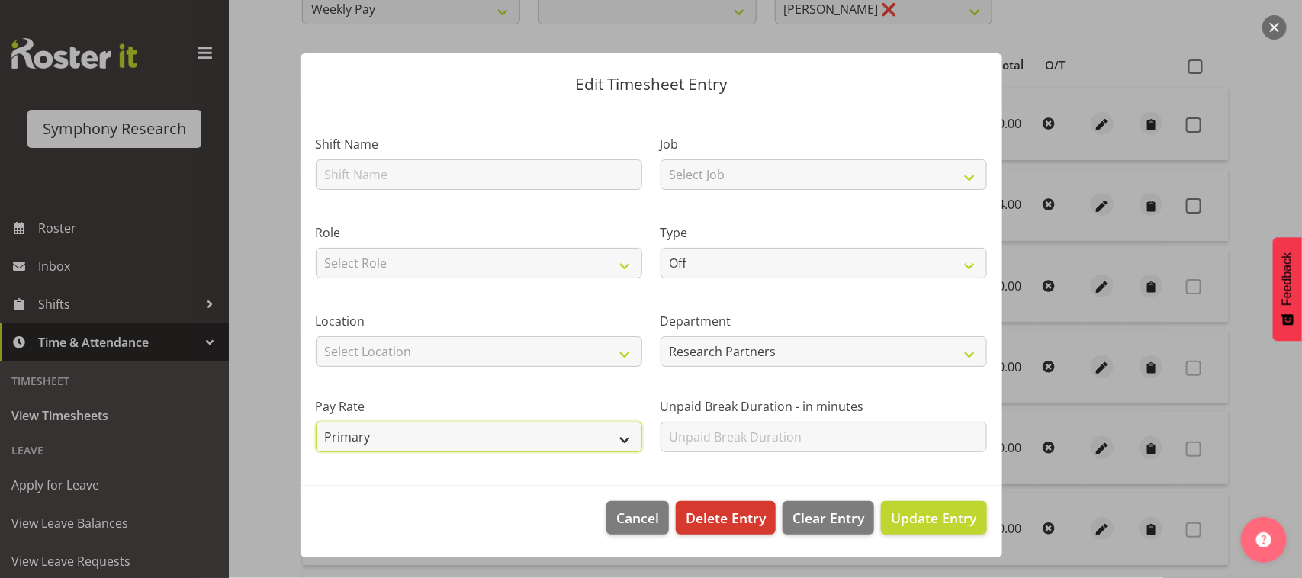
click at [549, 439] on select "Primary Secondary Tertiary Fourth Fifth" at bounding box center [479, 437] width 327 height 31
click at [547, 385] on div "Pay Rate Primary Secondary Tertiary Fourth Fifth" at bounding box center [479, 418] width 345 height 85
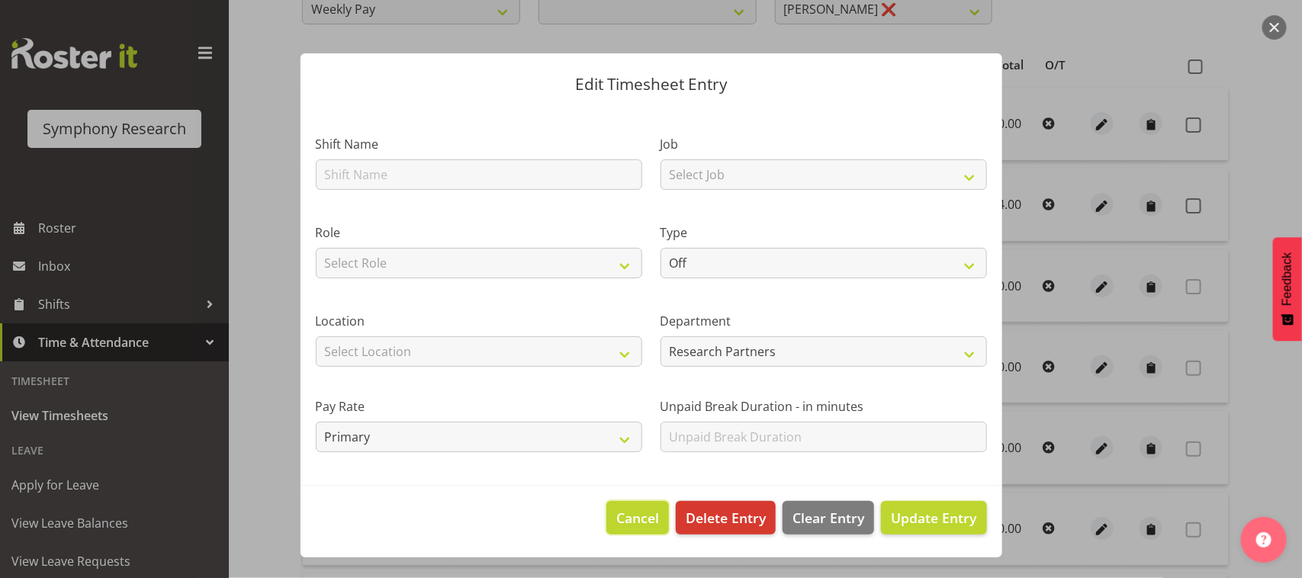
click at [650, 515] on span "Cancel" at bounding box center [637, 518] width 43 height 20
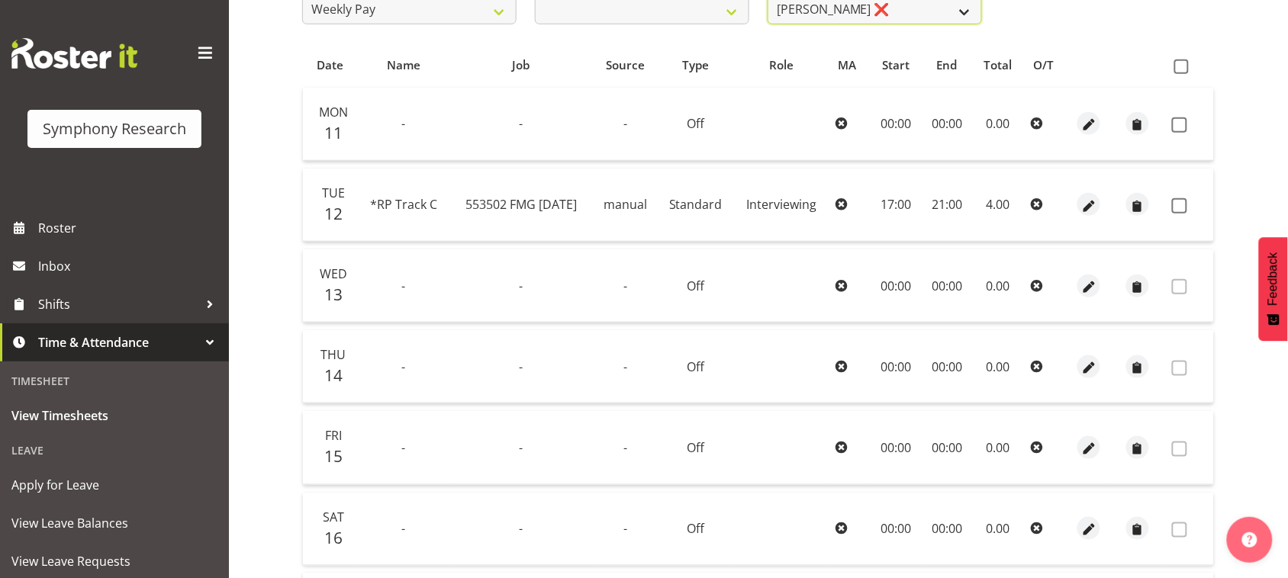
scroll to position [285, 0]
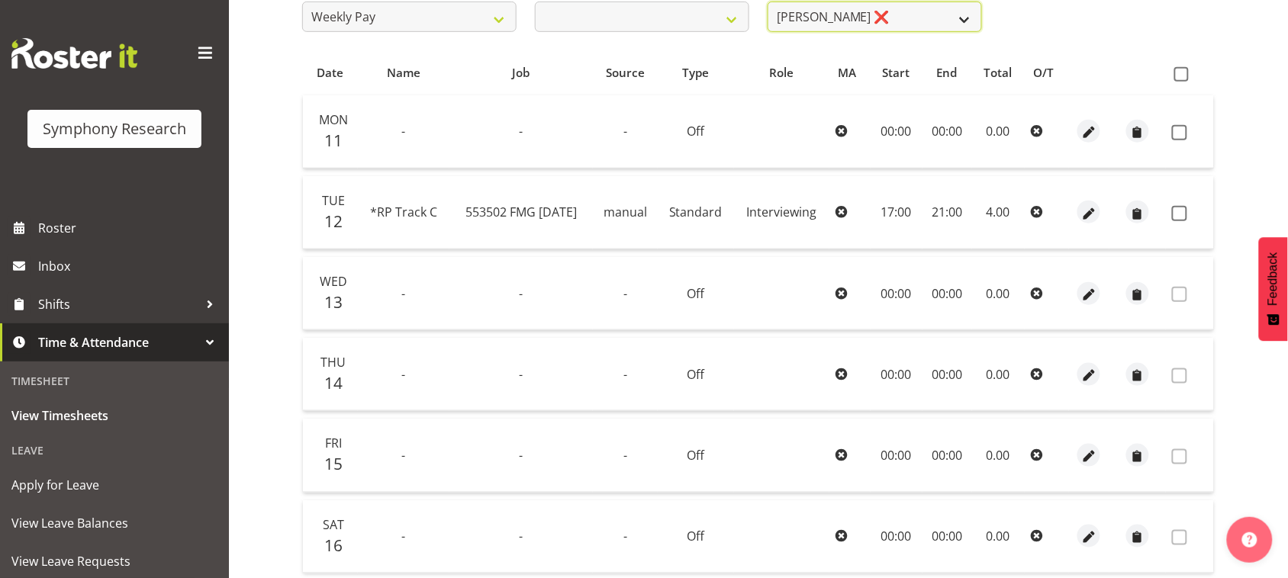
click at [861, 10] on select "Abbey Craib ❌ Aditi Jaiswal ❌ Afizah Khan ❌ Aggie Salamone ❌ Akalita Vi ❌ Alan …" at bounding box center [874, 17] width 214 height 31
select select "1979"
click at [767, 2] on select "Abbey Craib ❌ Aditi Jaiswal ❌ Afizah Khan ❌ Aggie Salamone ❌ Akalita Vi ❌ Alan …" at bounding box center [874, 17] width 214 height 31
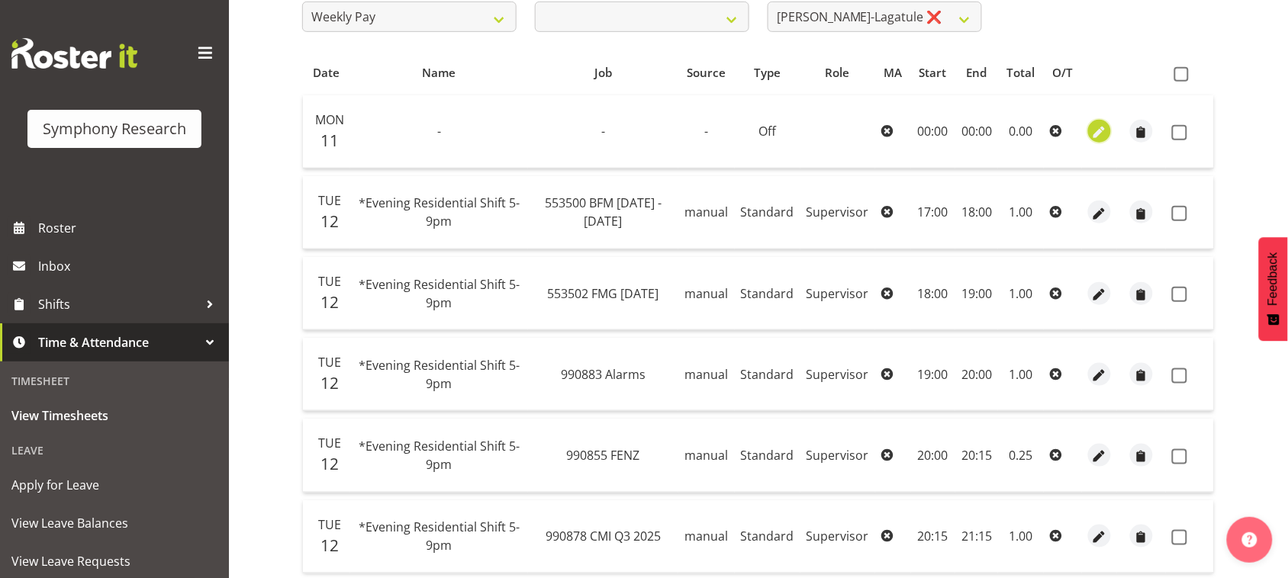
click at [1099, 130] on span "button" at bounding box center [1100, 133] width 18 height 18
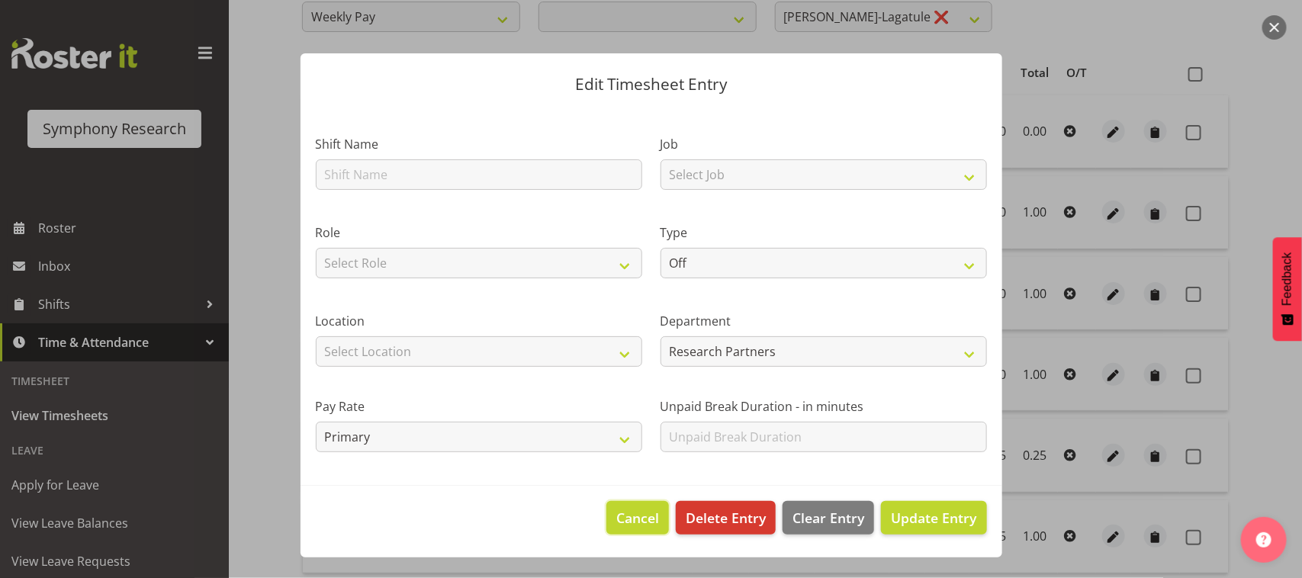
click at [639, 516] on span "Cancel" at bounding box center [637, 518] width 43 height 20
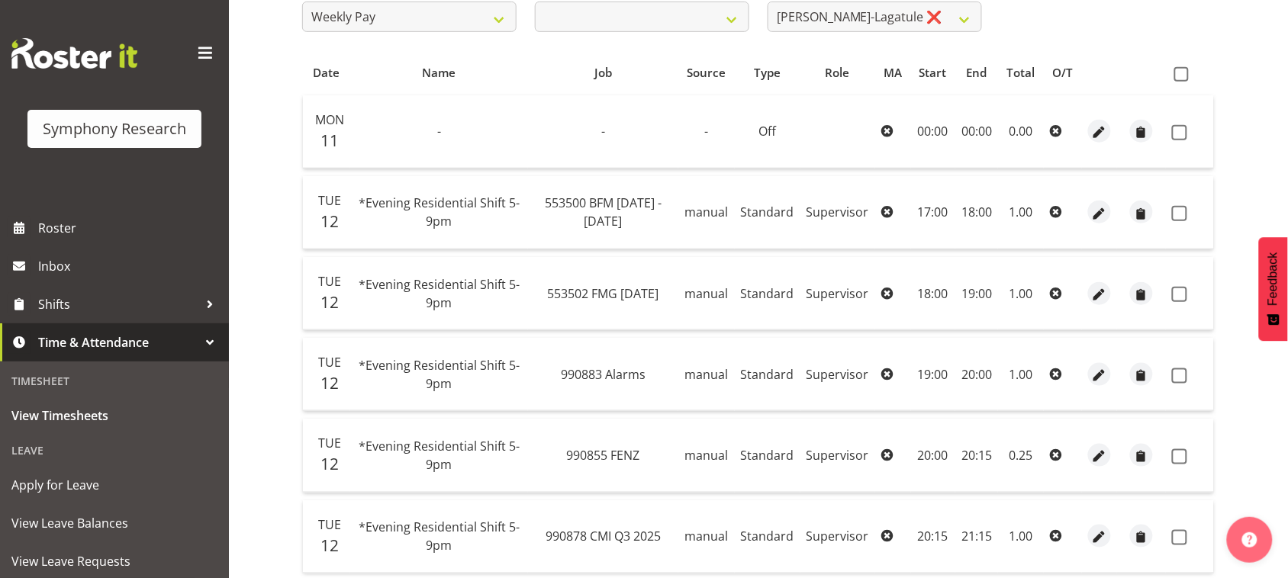
click at [470, 137] on td "-" at bounding box center [439, 131] width 178 height 73
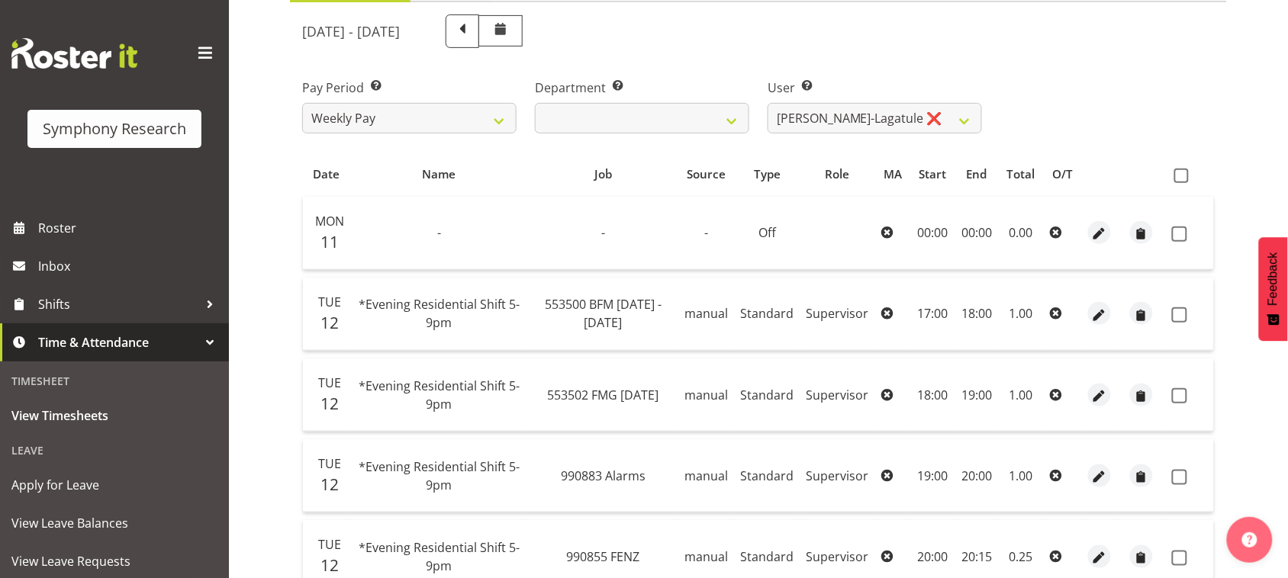
scroll to position [0, 0]
